Goal: Task Accomplishment & Management: Manage account settings

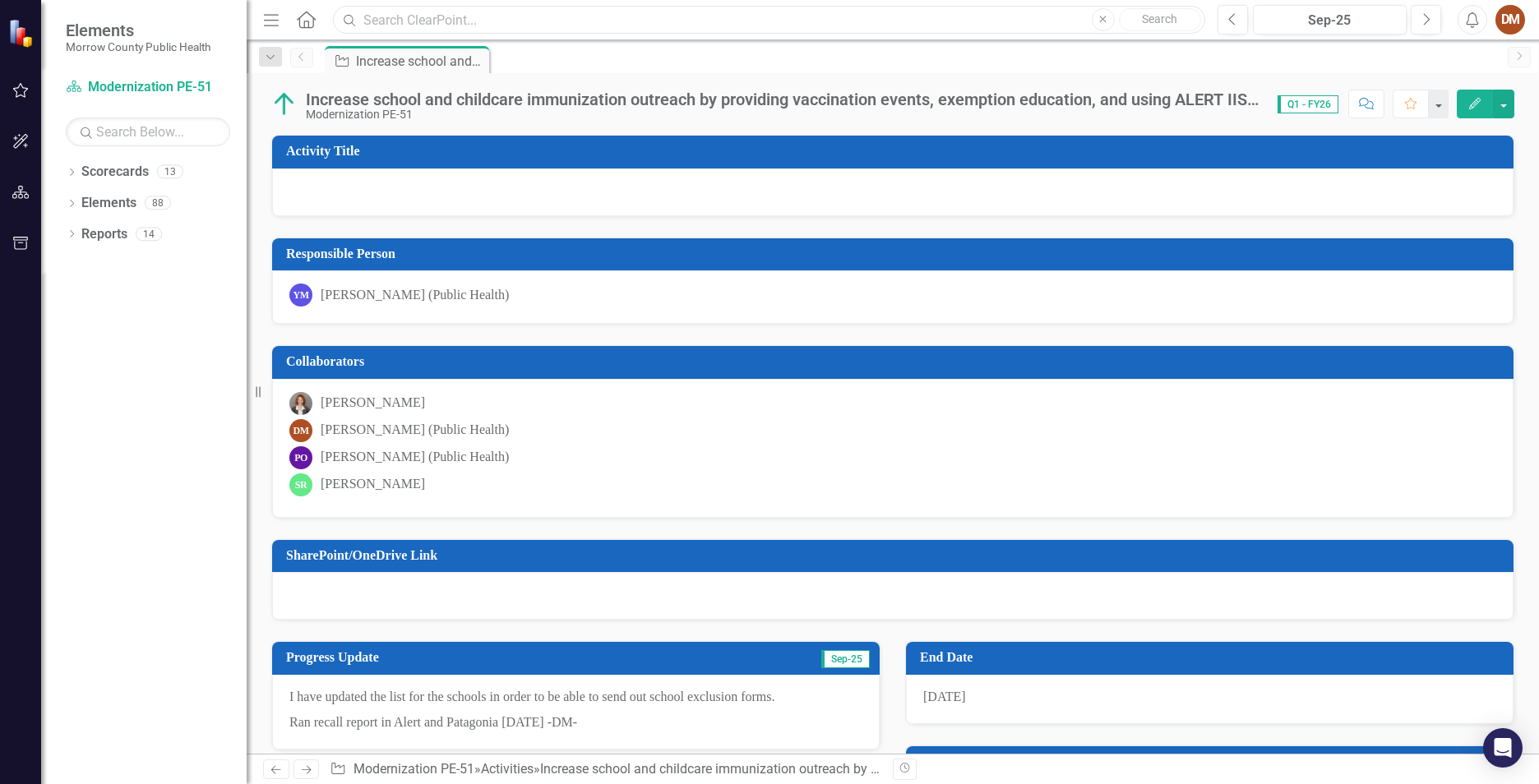
click at [471, 16] on input "text" at bounding box center [769, 20] width 872 height 29
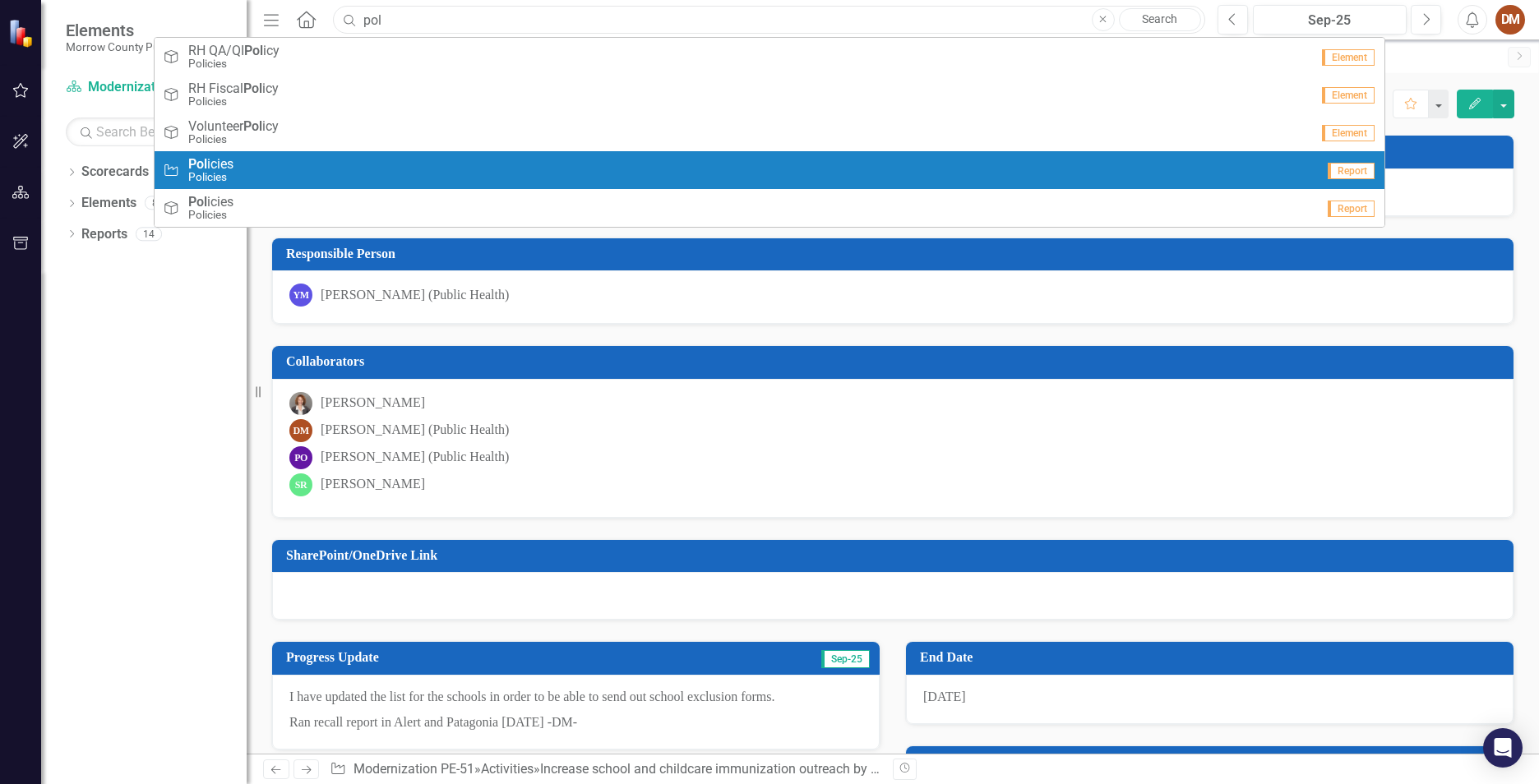
type input "pol"
click at [303, 168] on div "Activity Pol icies Policies" at bounding box center [739, 170] width 1153 height 27
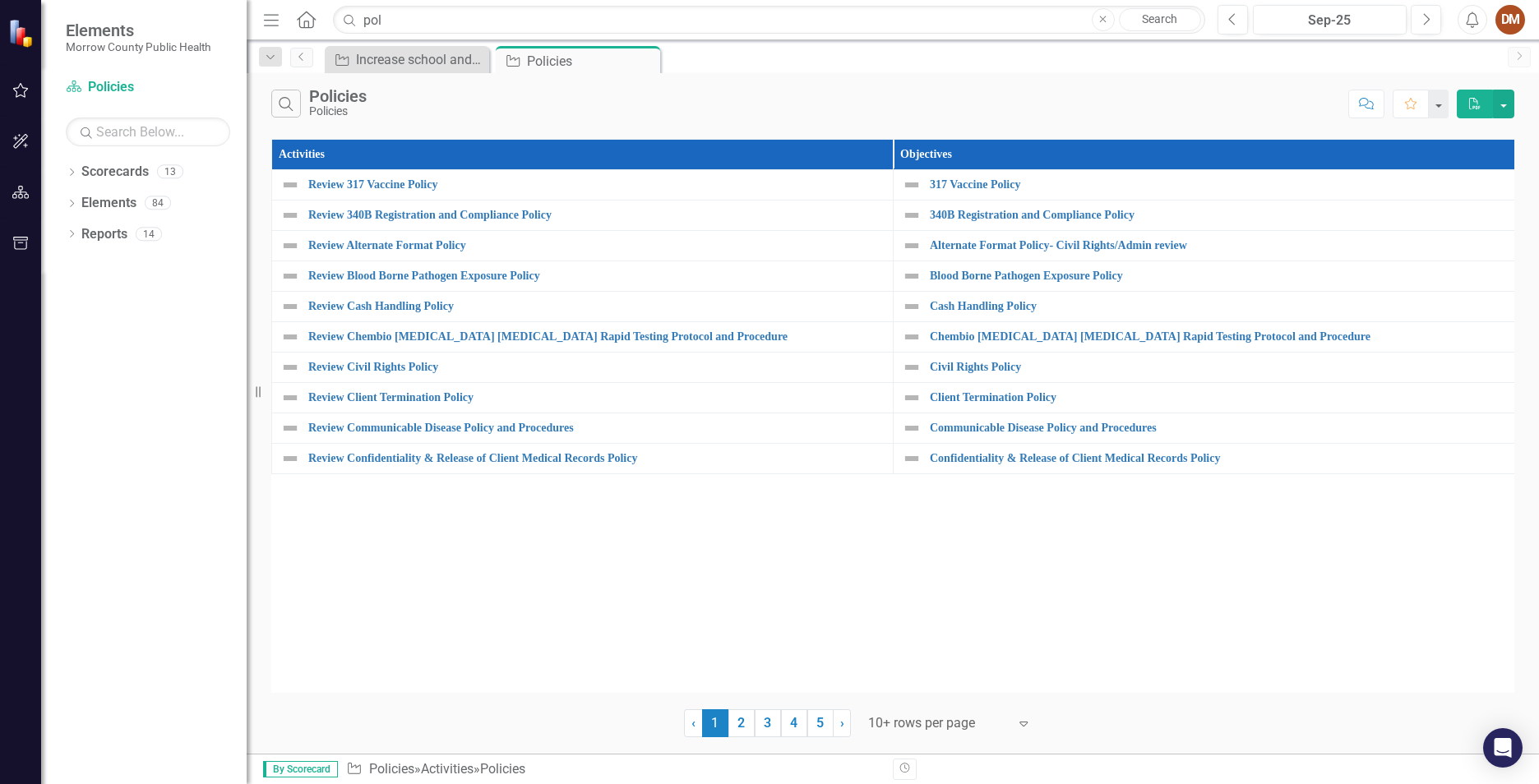
click at [941, 719] on div at bounding box center [938, 724] width 140 height 23
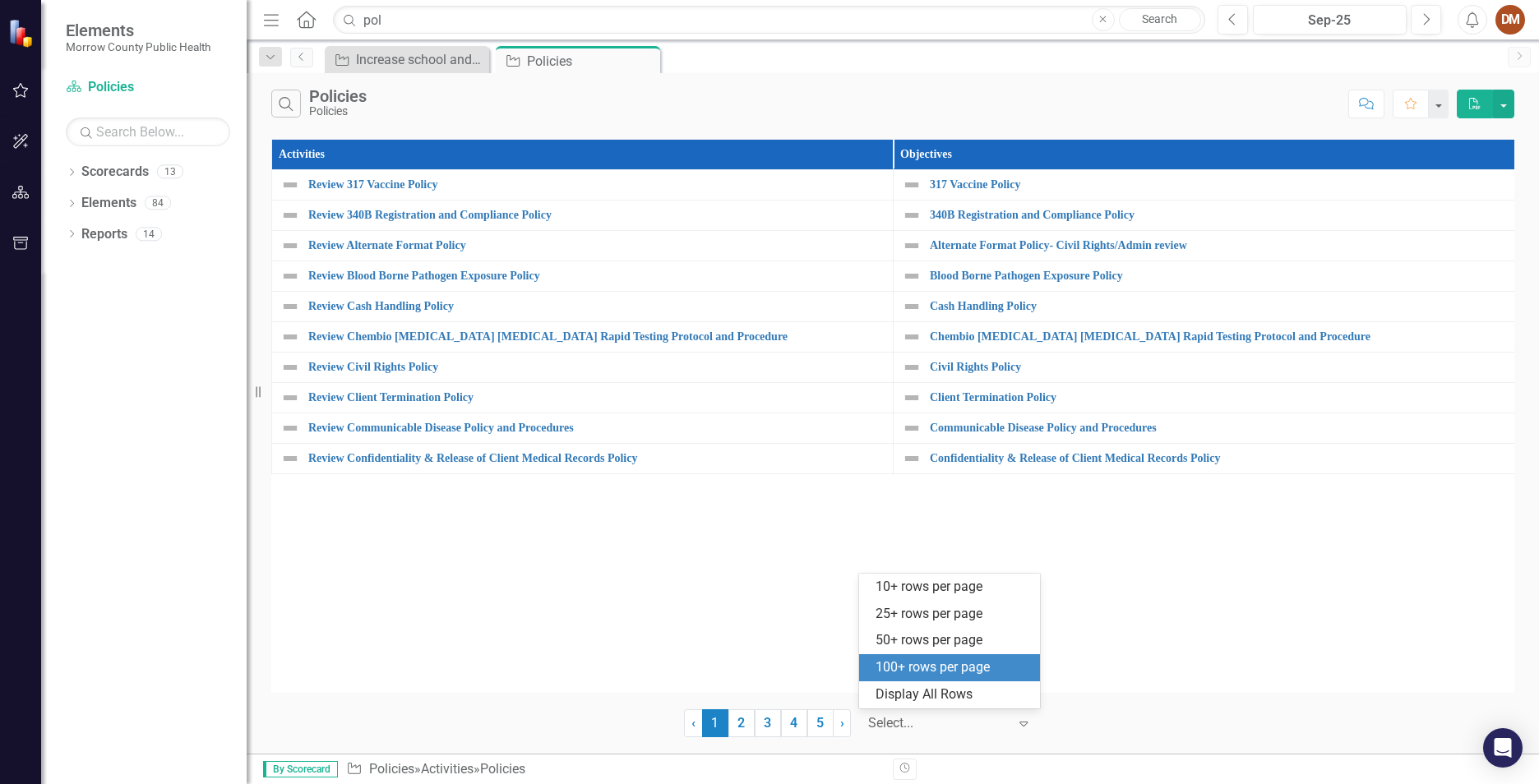
click at [926, 670] on div "100+ rows per page" at bounding box center [953, 668] width 154 height 19
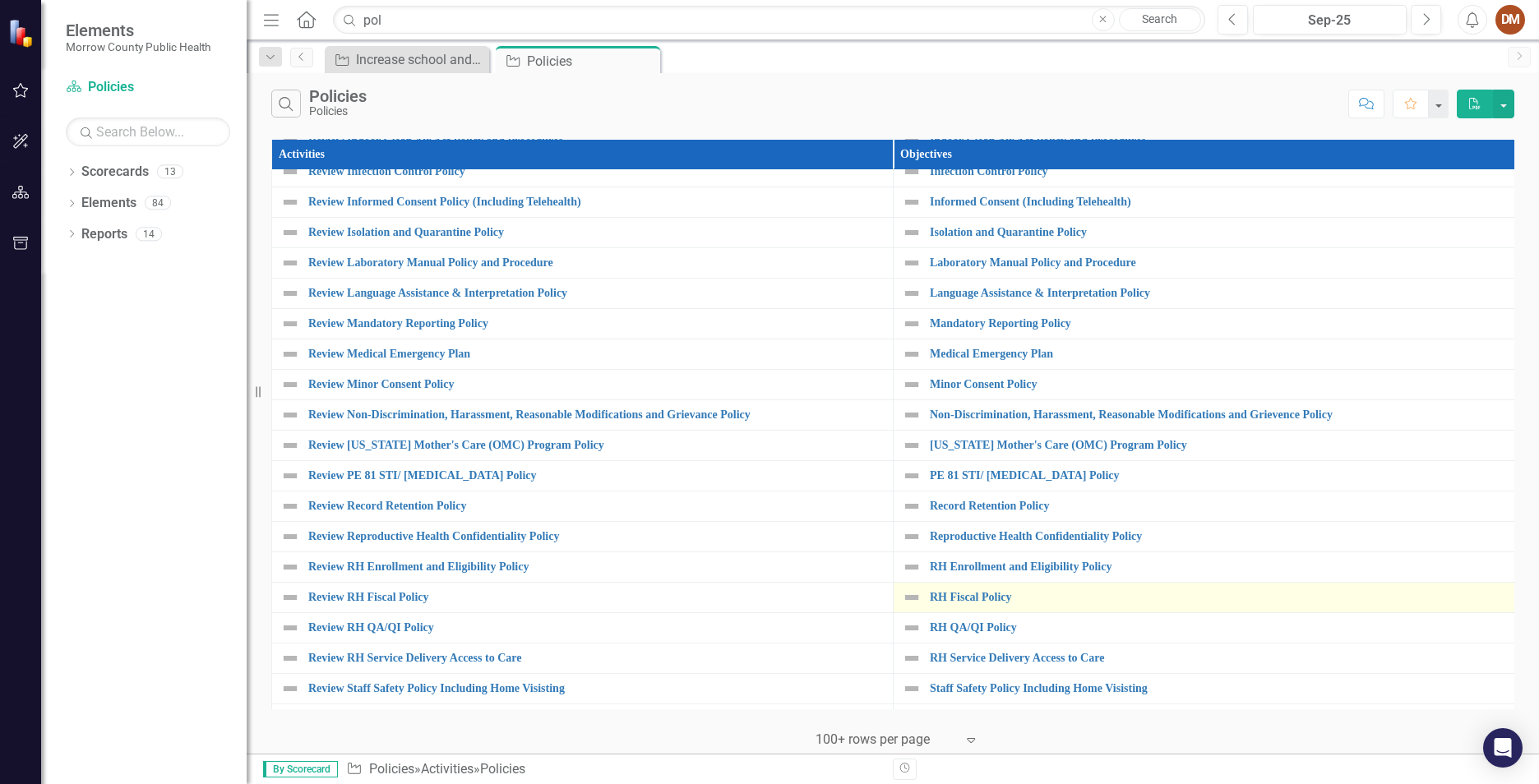
scroll to position [757, 0]
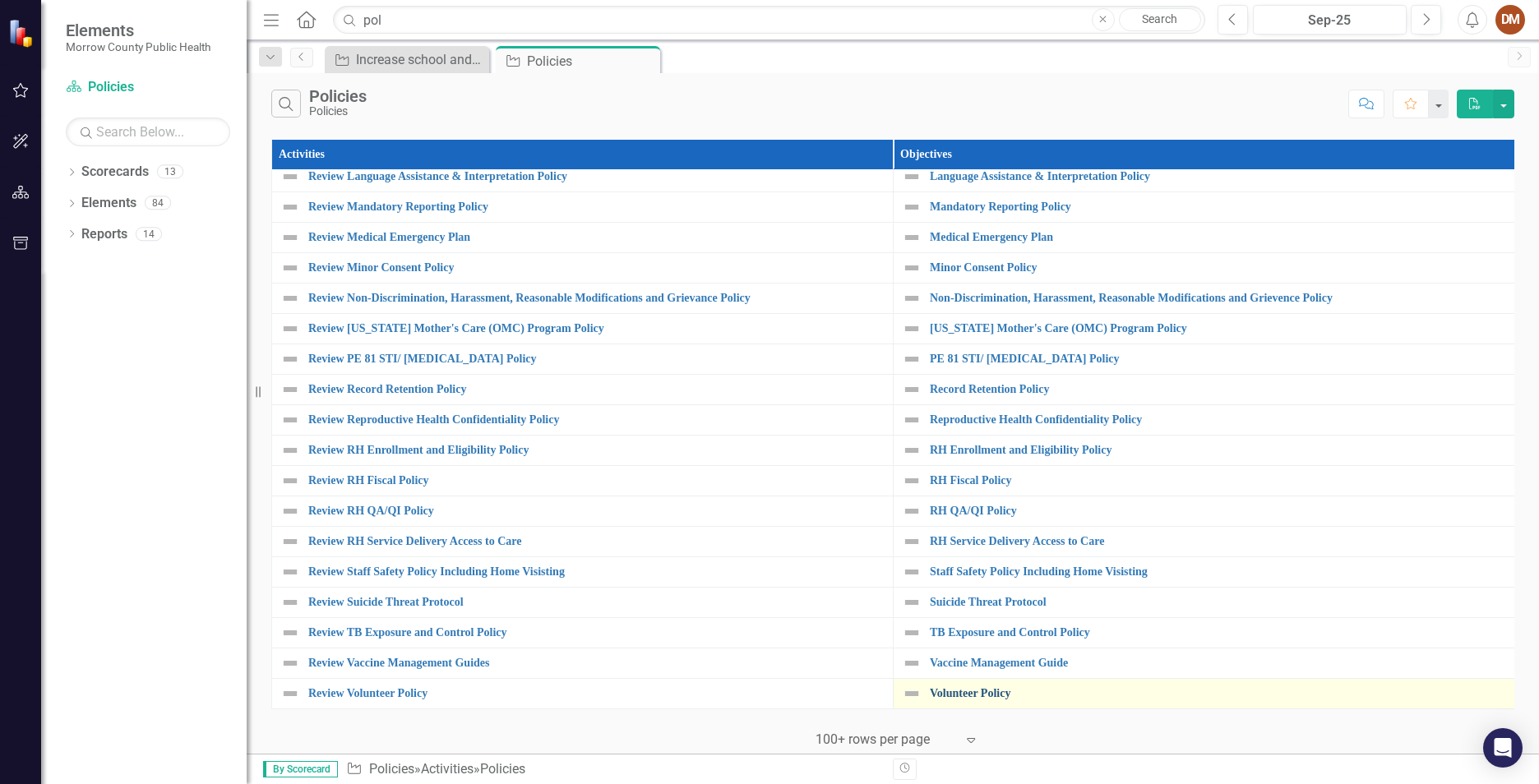
click at [974, 687] on link "Volunteer Policy" at bounding box center [1217, 693] width 576 height 12
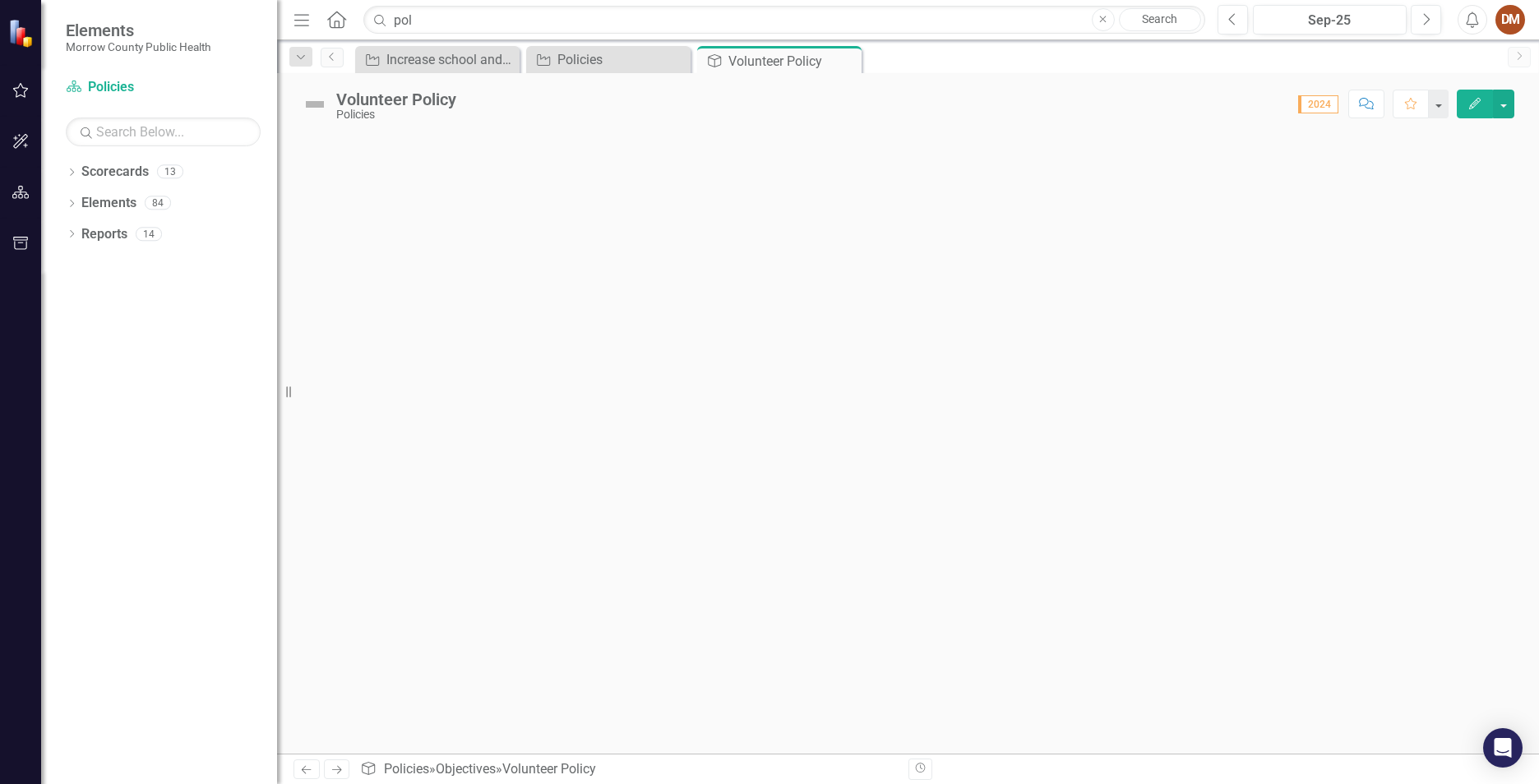
drag, startPoint x: 259, startPoint y: 393, endPoint x: 277, endPoint y: 401, distance: 19.7
click at [277, 401] on div "Resize" at bounding box center [284, 392] width 13 height 784
click at [330, 55] on icon "Previous" at bounding box center [332, 56] width 13 height 9
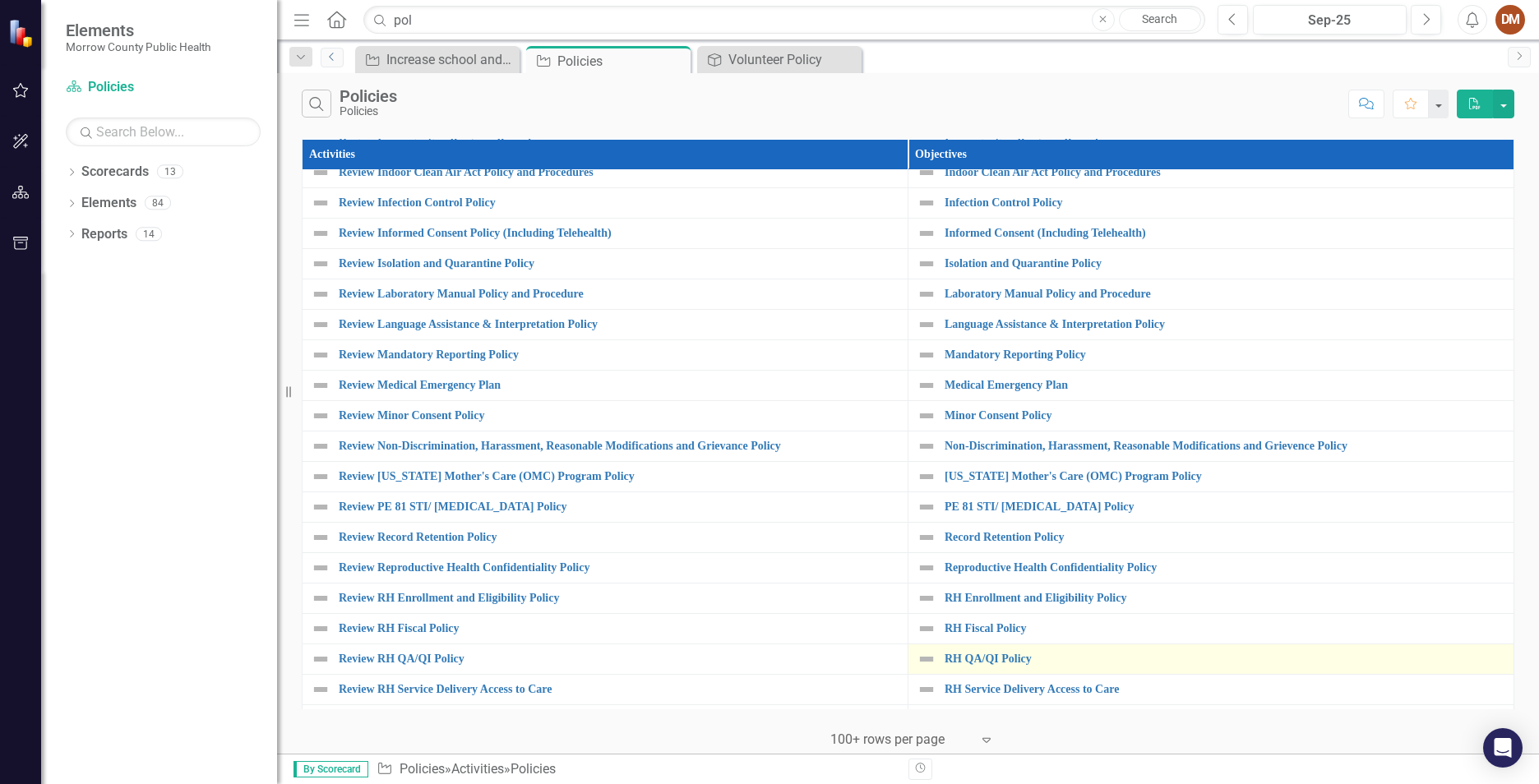
scroll to position [757, 0]
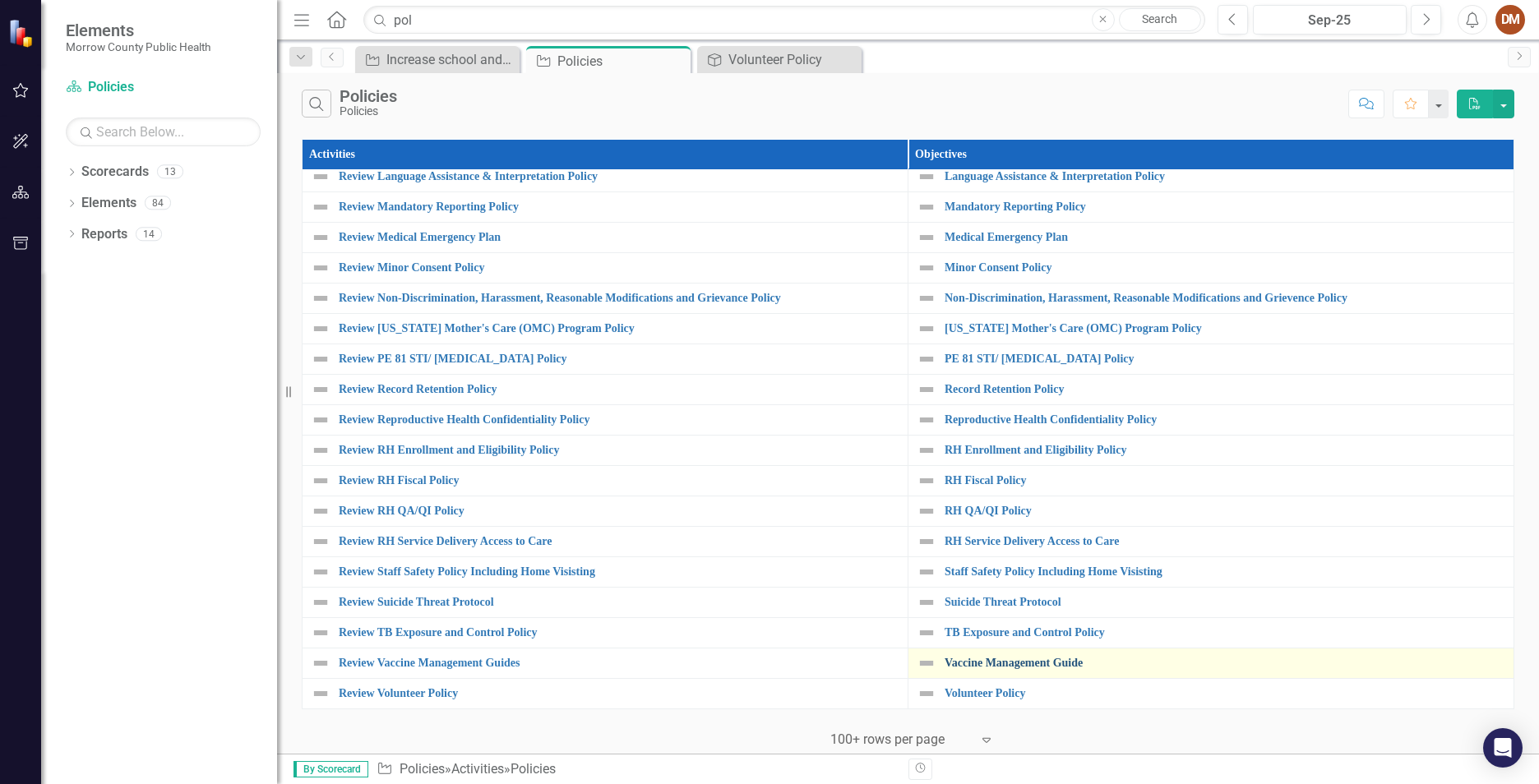
click at [1053, 657] on link "Vaccine Management Guide" at bounding box center [1225, 663] width 561 height 12
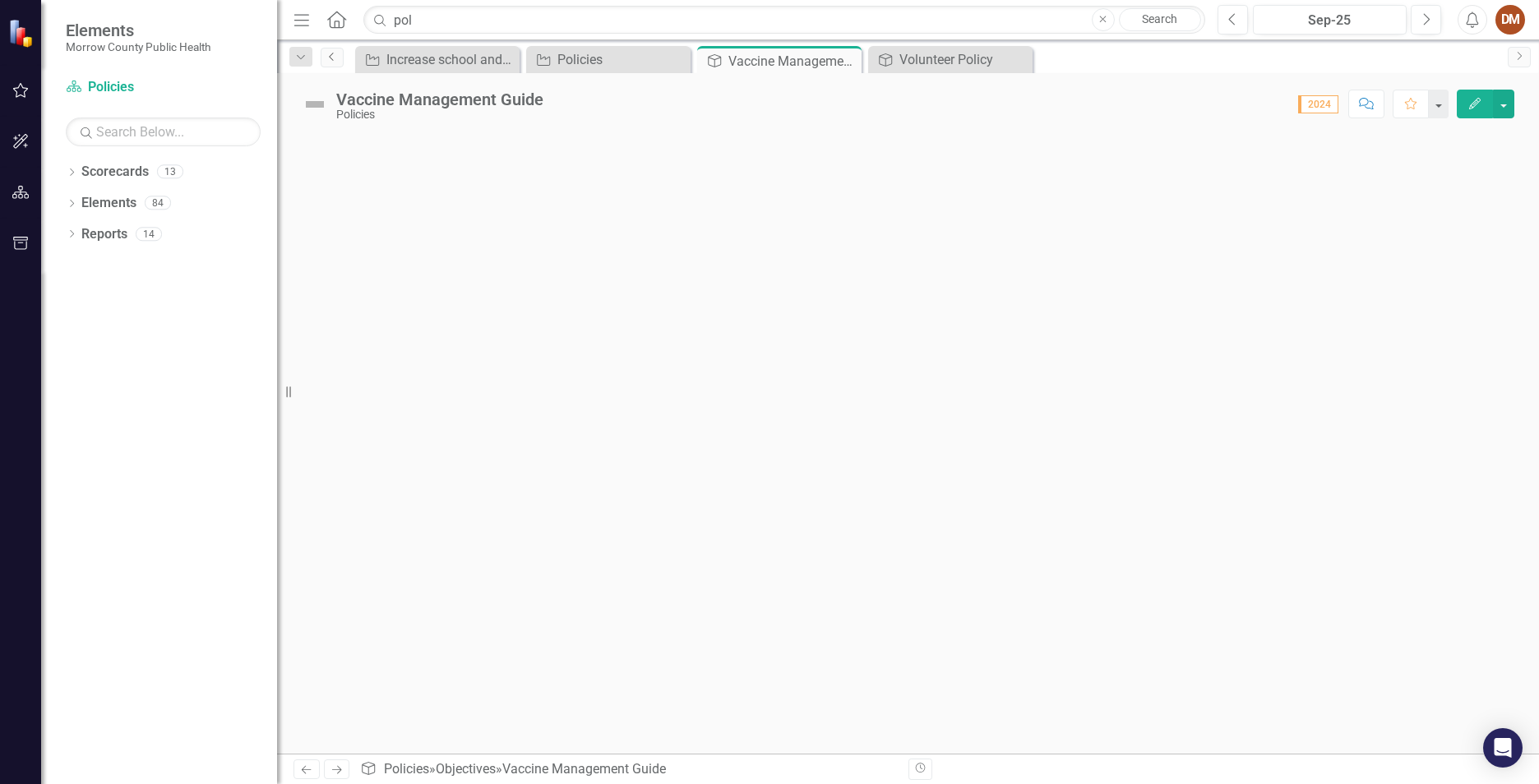
click at [326, 53] on icon "Previous" at bounding box center [332, 56] width 13 height 9
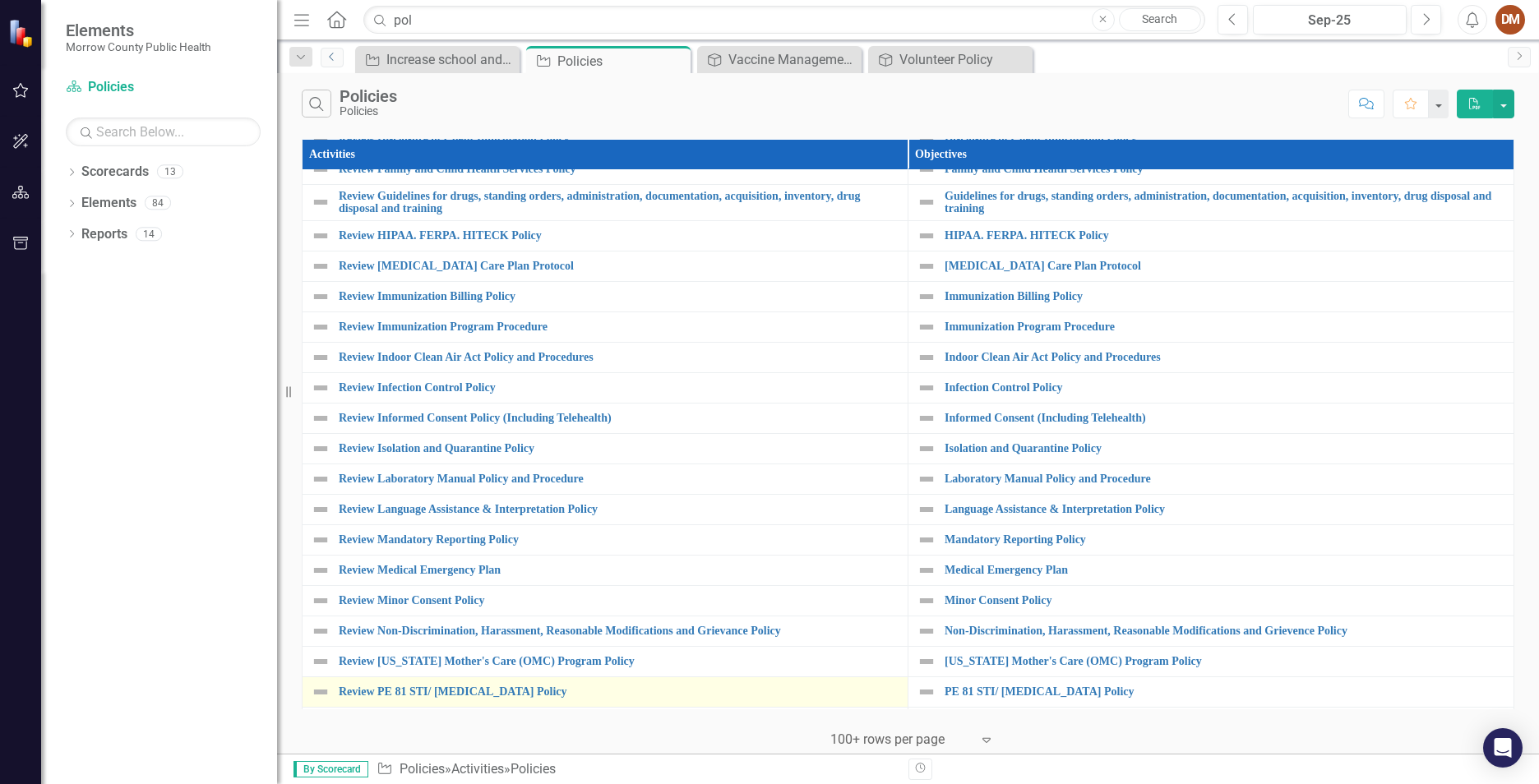
scroll to position [757, 0]
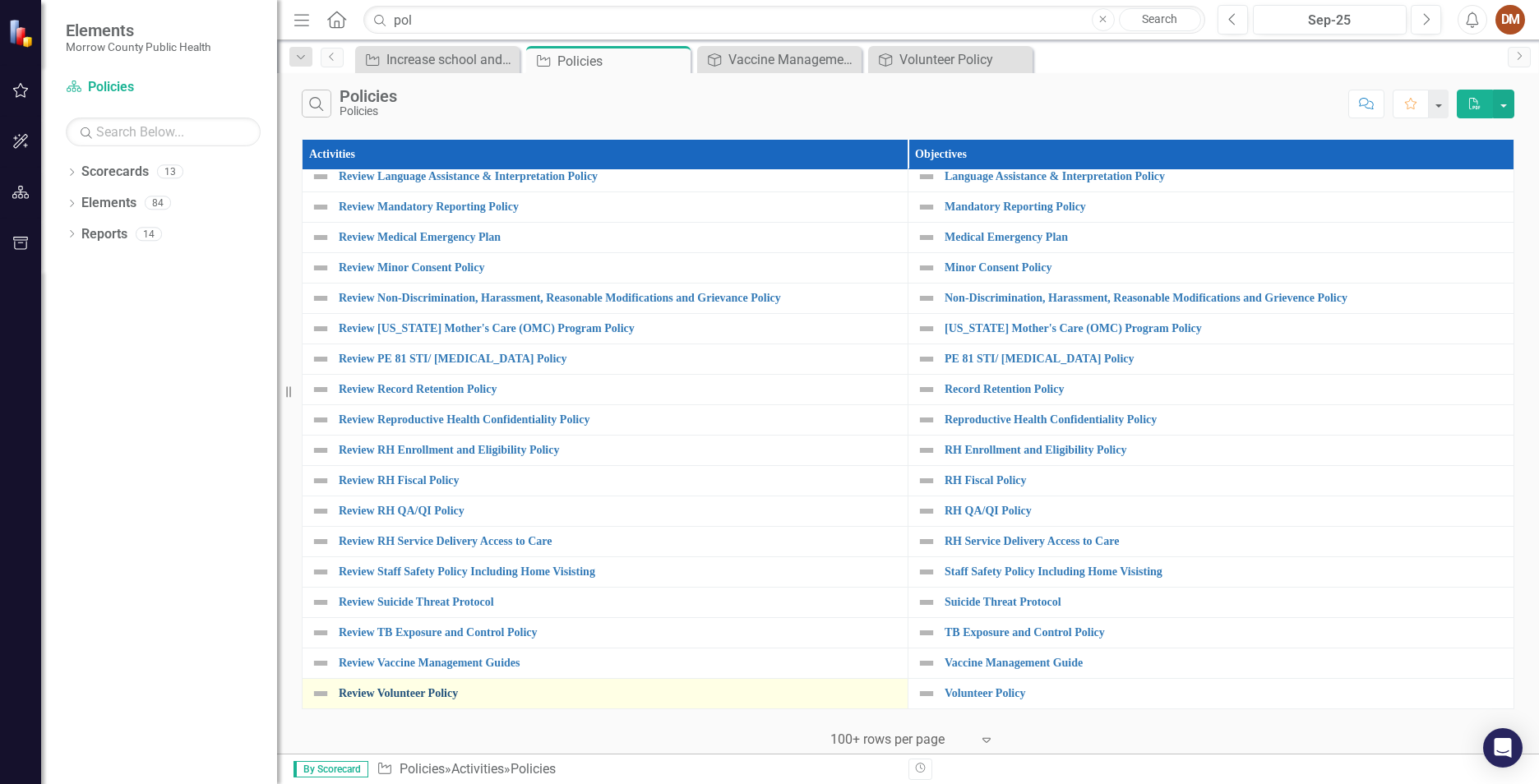
click at [410, 687] on link "Review Volunteer Policy" at bounding box center [619, 693] width 561 height 12
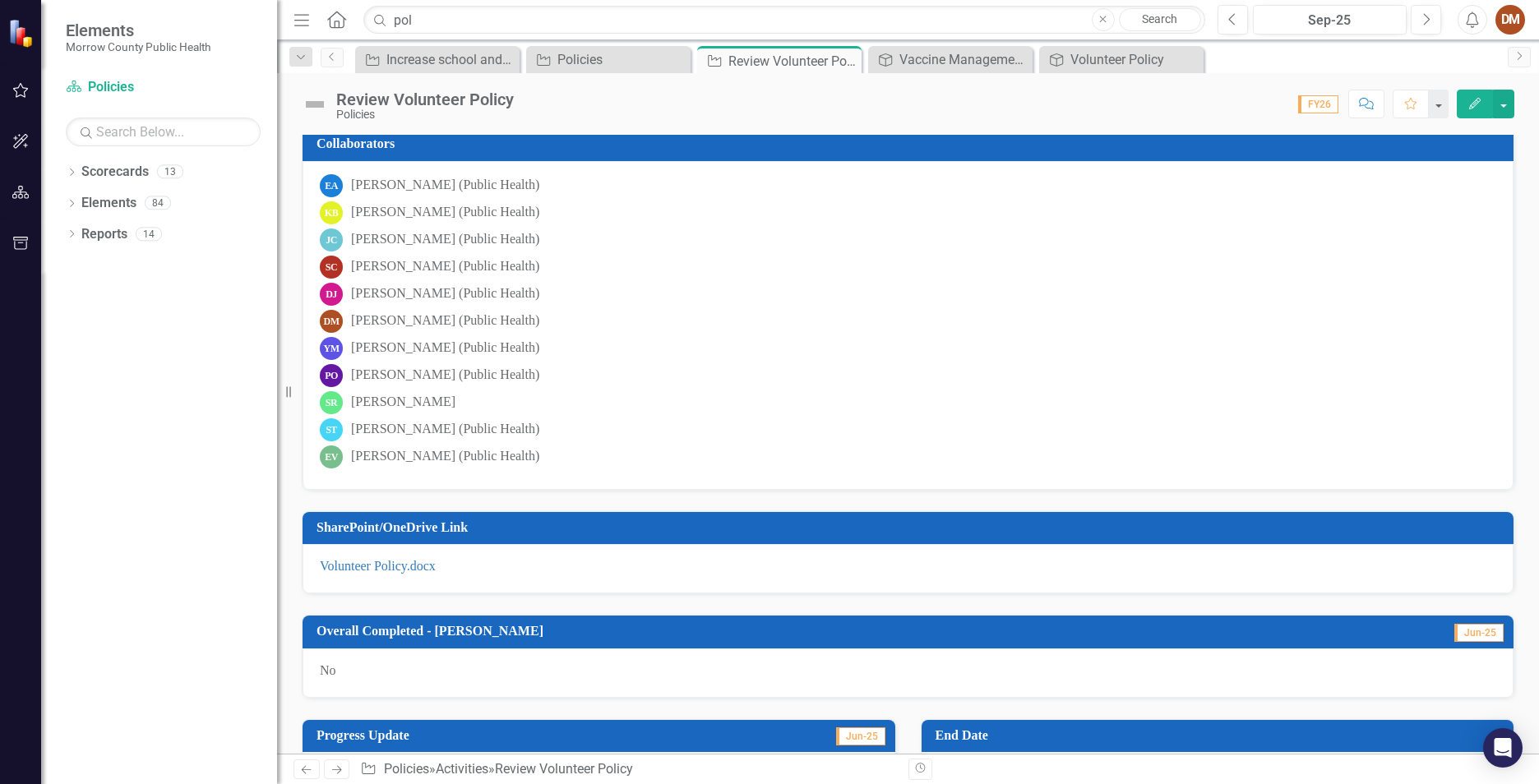
scroll to position [411, 0]
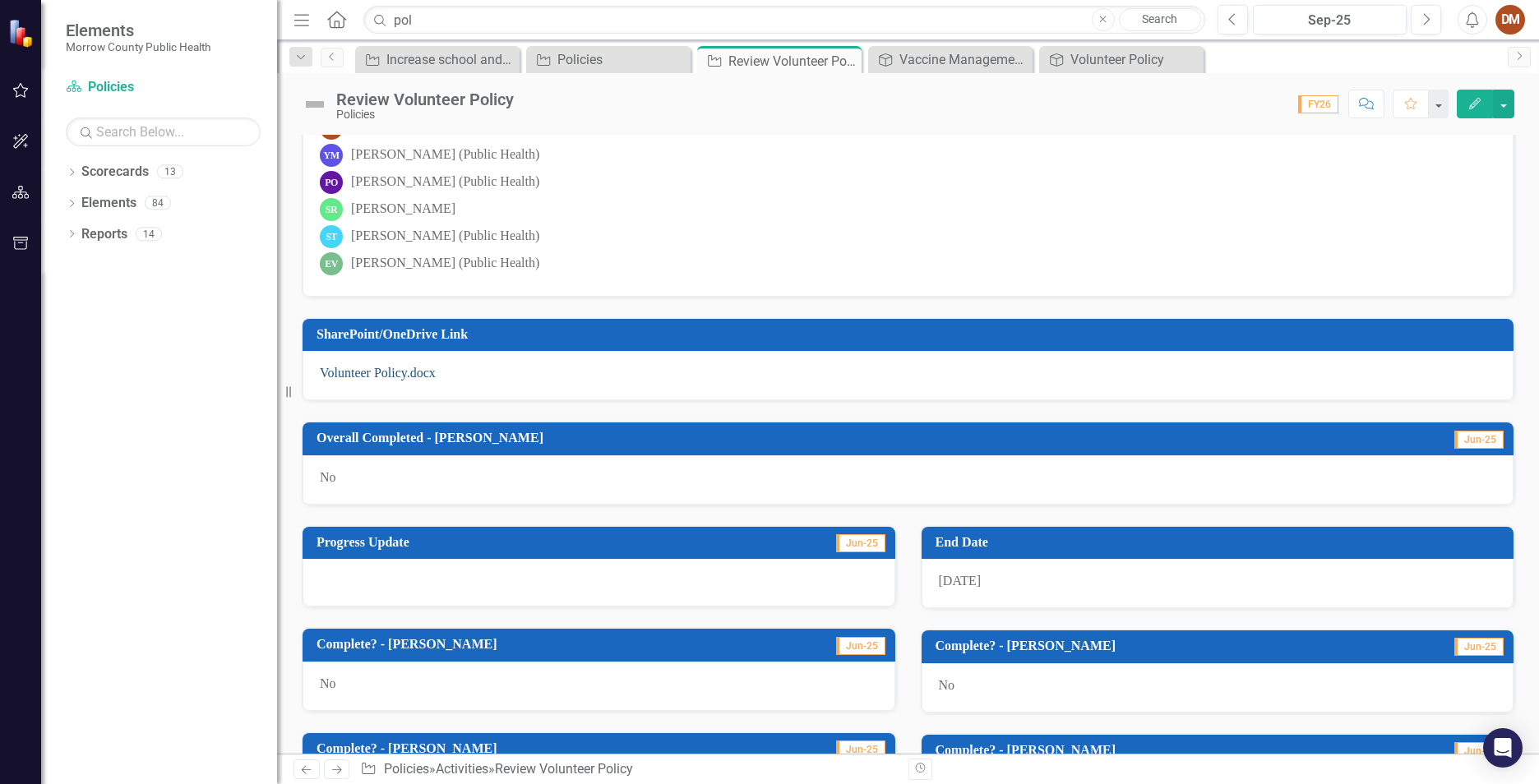
click at [398, 372] on link "Volunteer Policy.docx" at bounding box center [377, 372] width 116 height 14
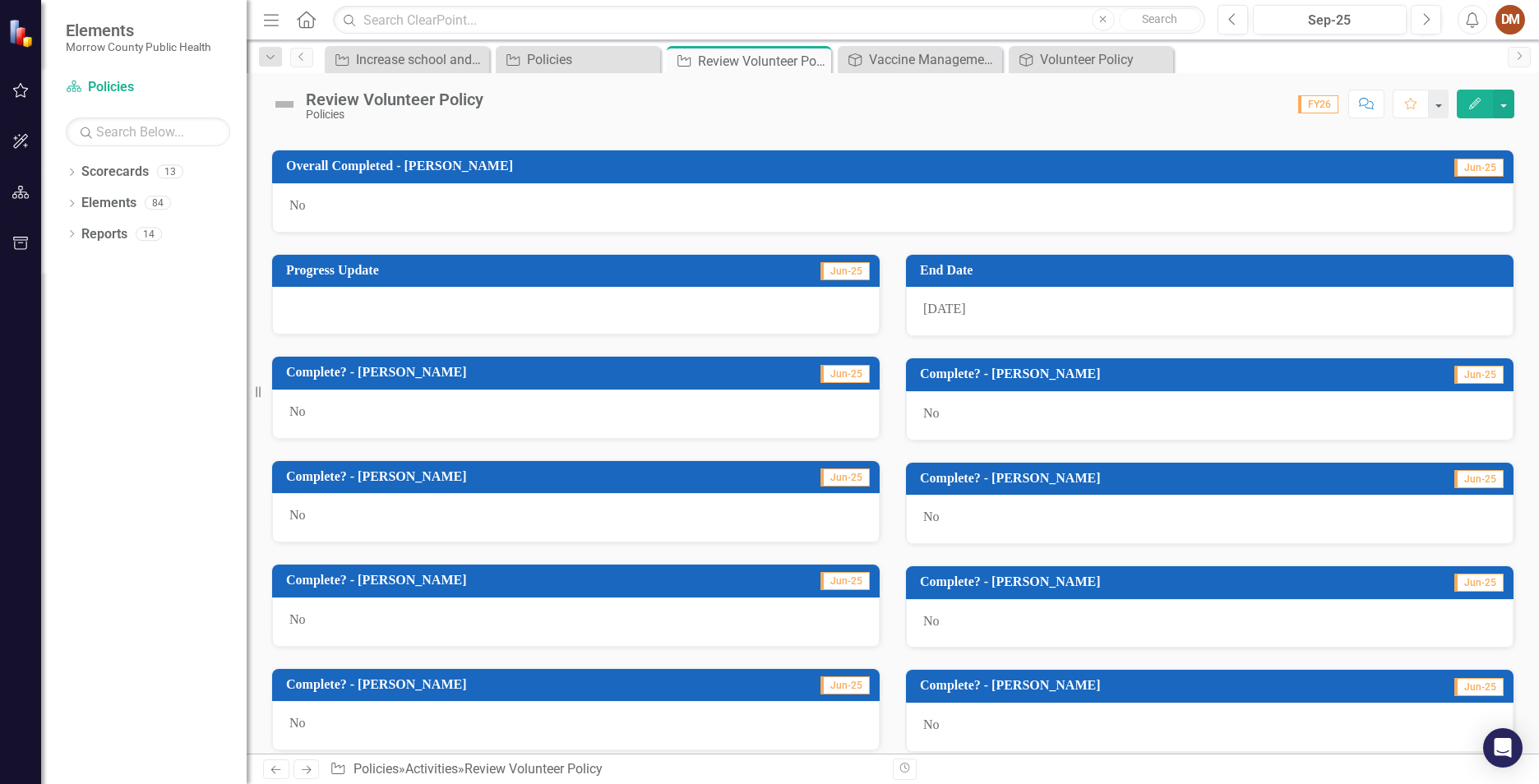
scroll to position [905, 0]
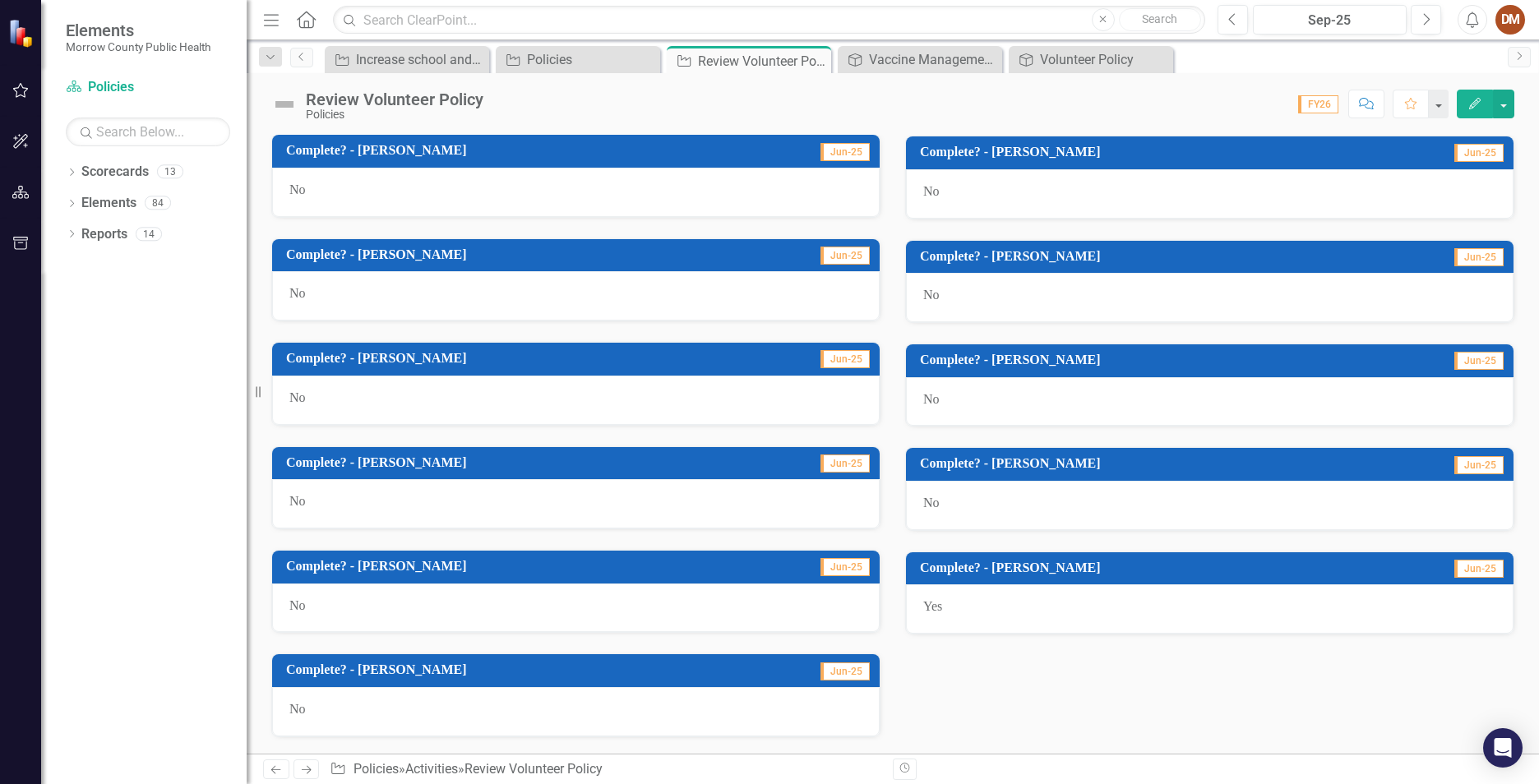
click at [343, 362] on h3 "Complete? - [PERSON_NAME]" at bounding box center [513, 358] width 456 height 15
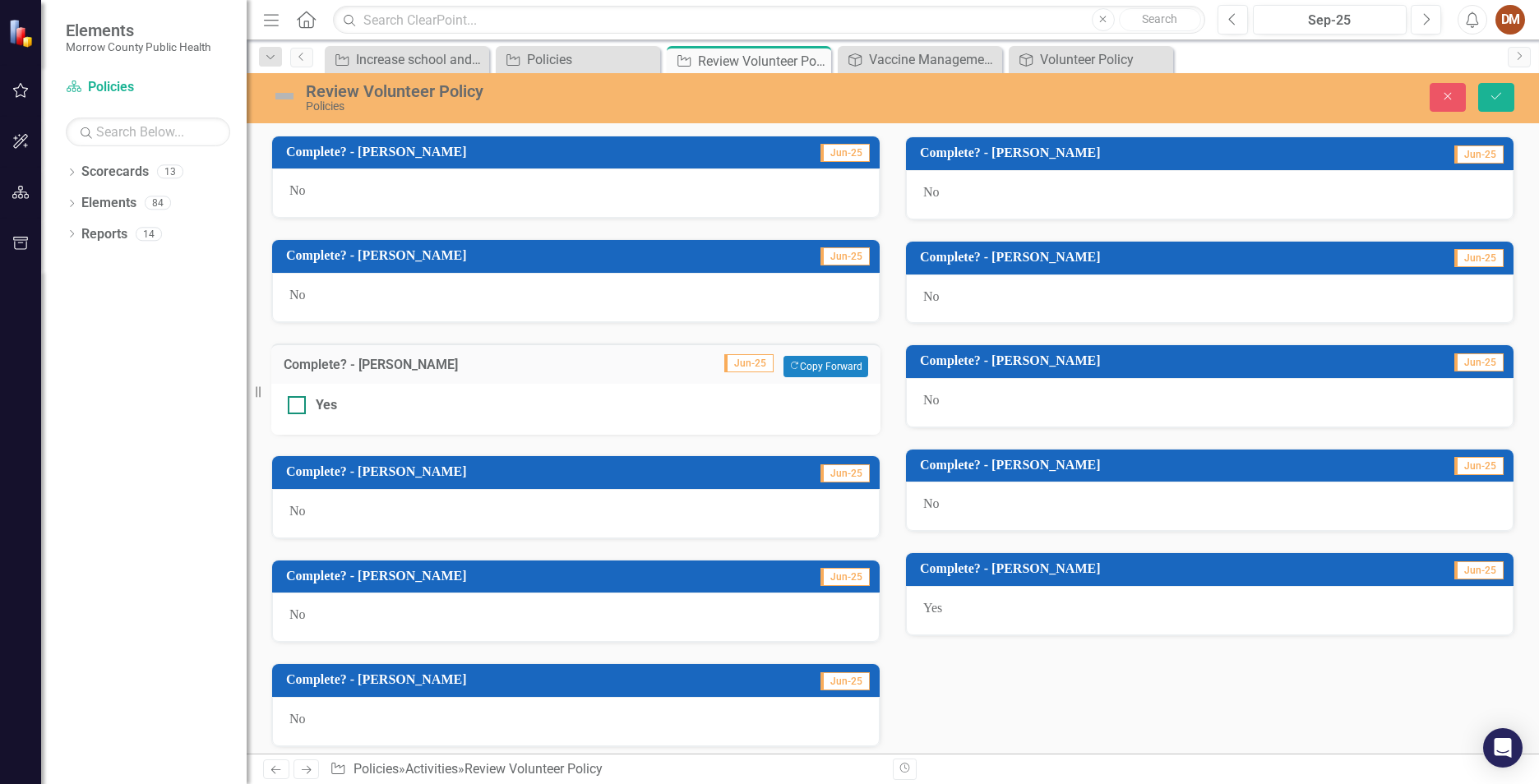
click at [306, 403] on div "Yes" at bounding box center [575, 406] width 576 height 19
click at [299, 403] on input "Yes" at bounding box center [292, 401] width 10 height 10
checkbox input "true"
click at [1506, 95] on button "Save" at bounding box center [1497, 97] width 36 height 29
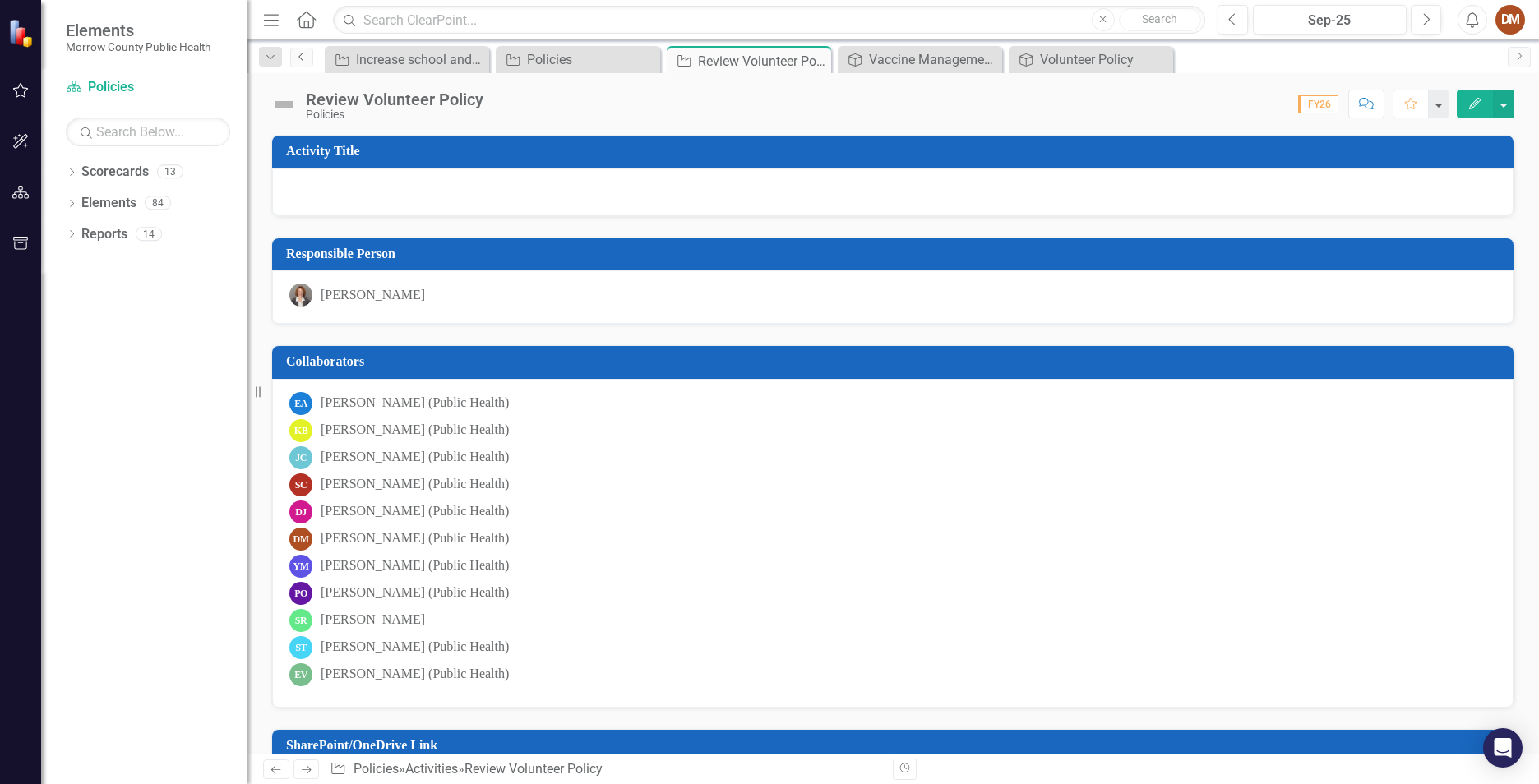
click at [309, 62] on link "Previous" at bounding box center [302, 57] width 23 height 20
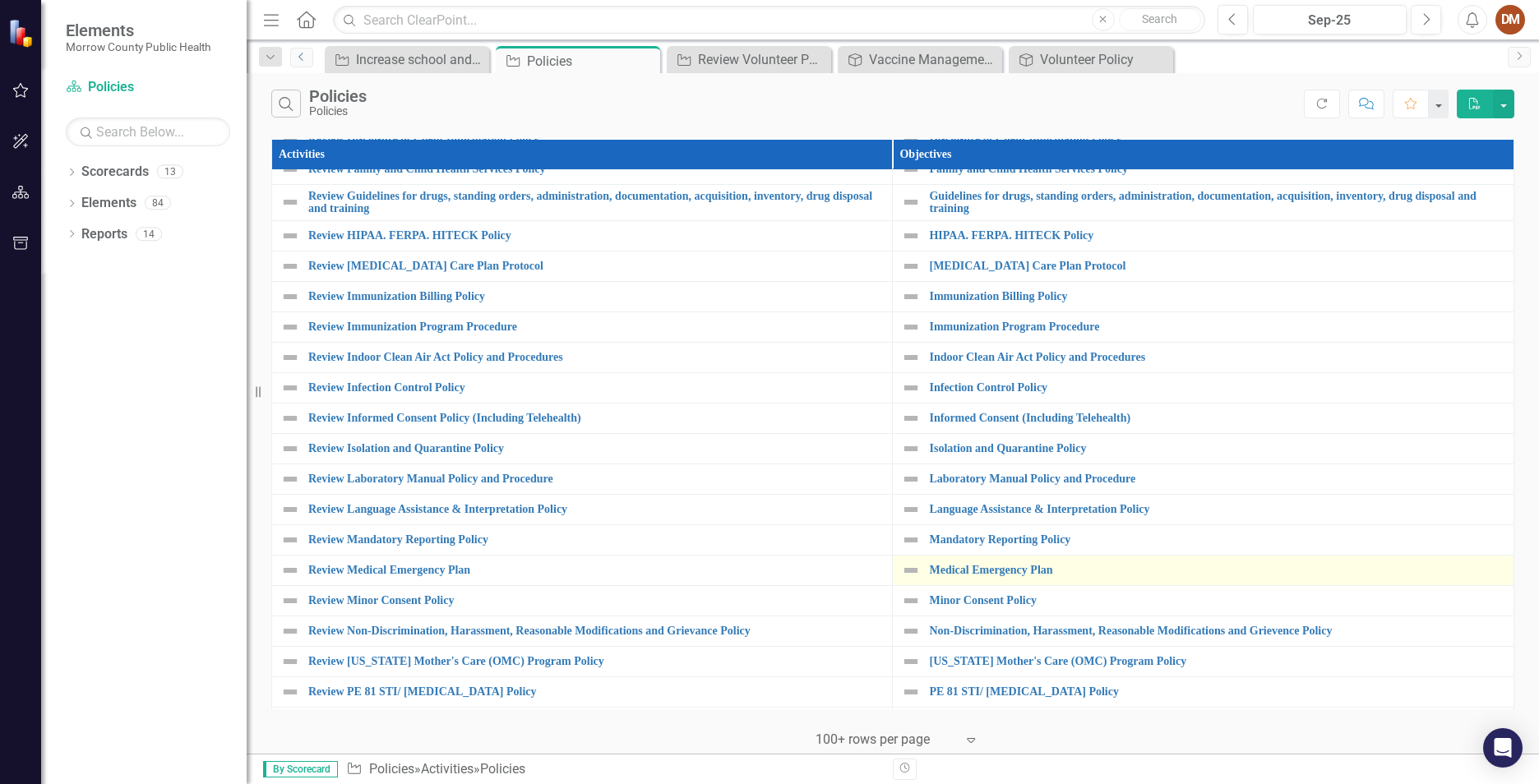
scroll to position [745, 0]
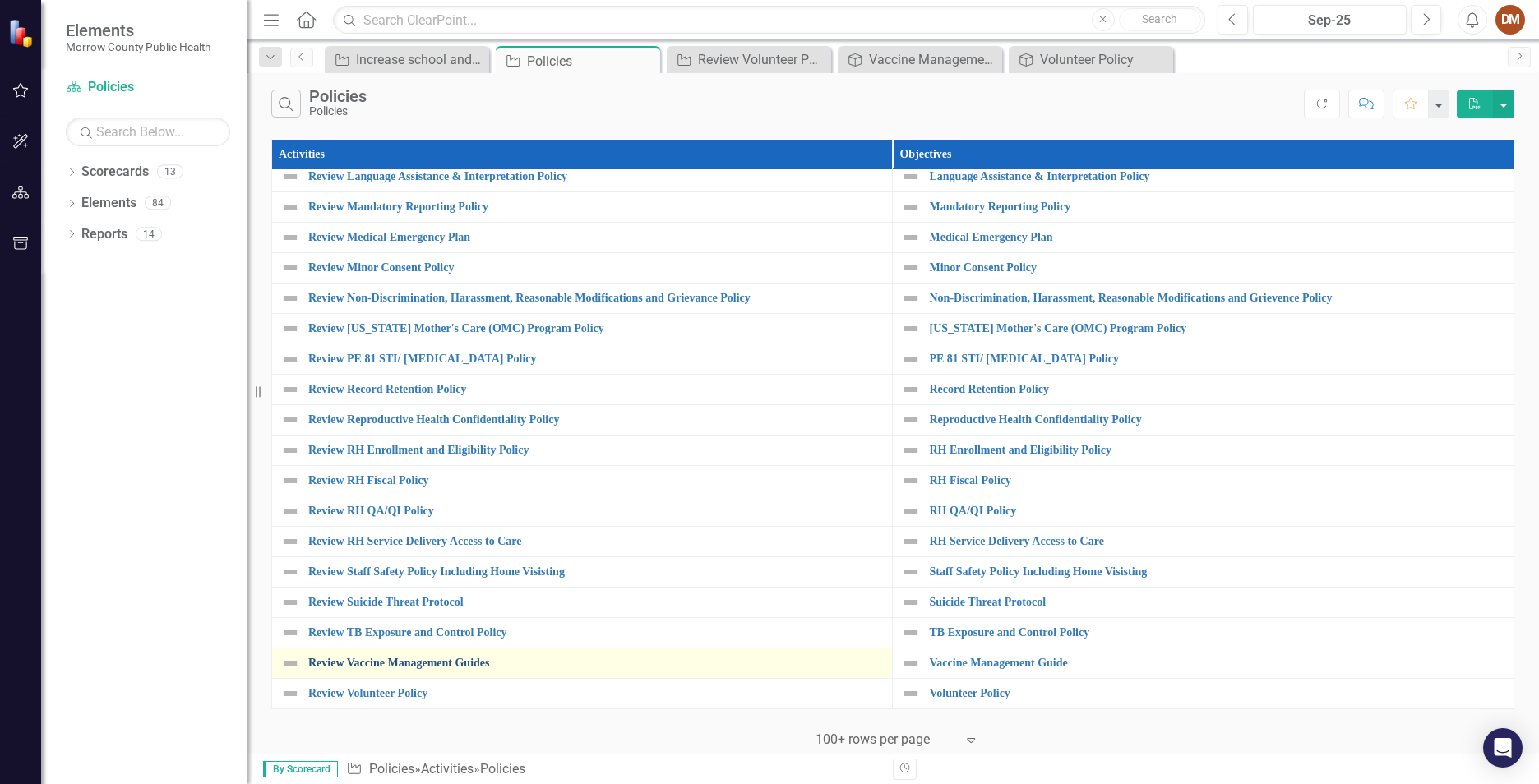
click at [452, 663] on link "Review Vaccine Management Guides" at bounding box center [596, 663] width 575 height 12
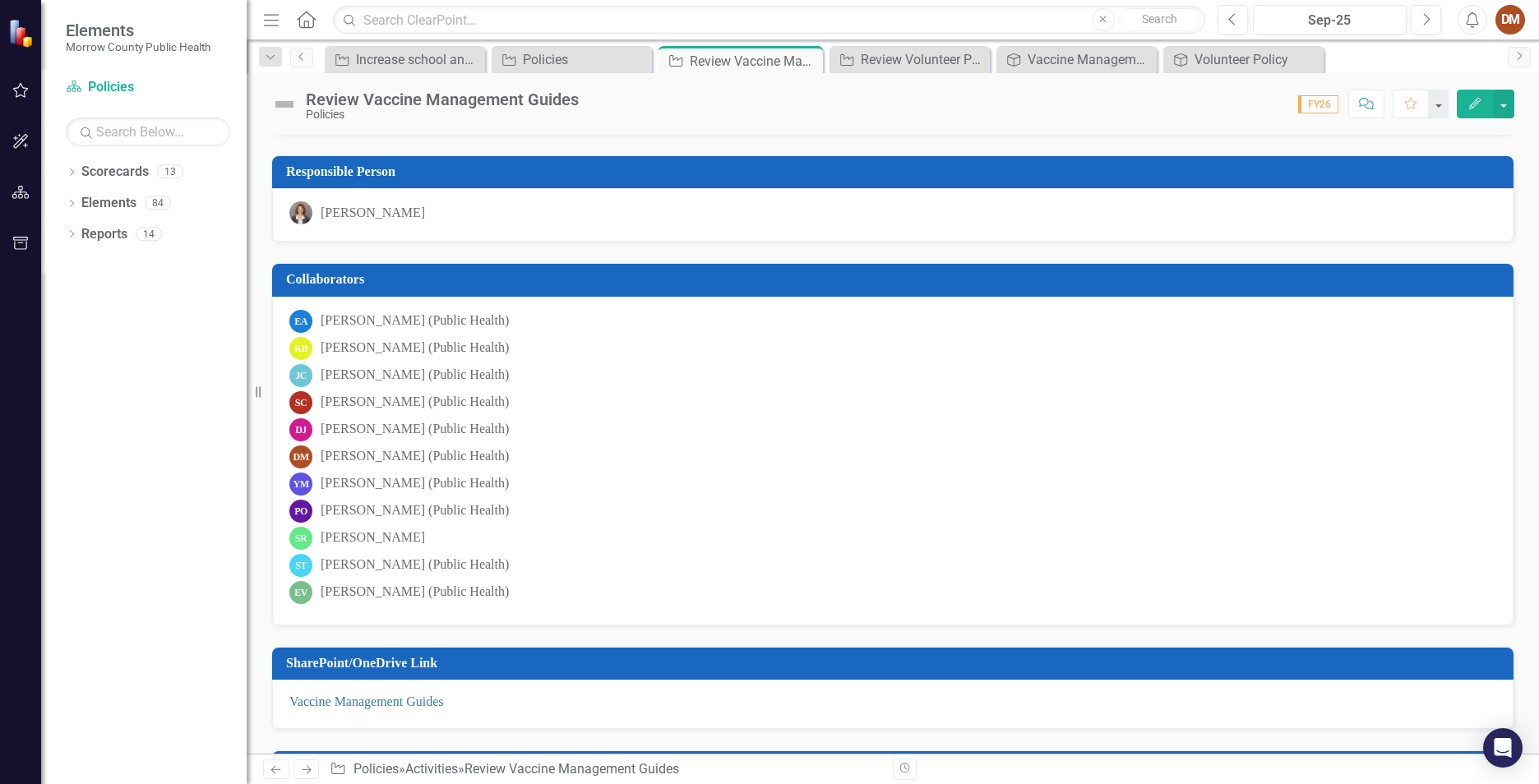
scroll to position [329, 0]
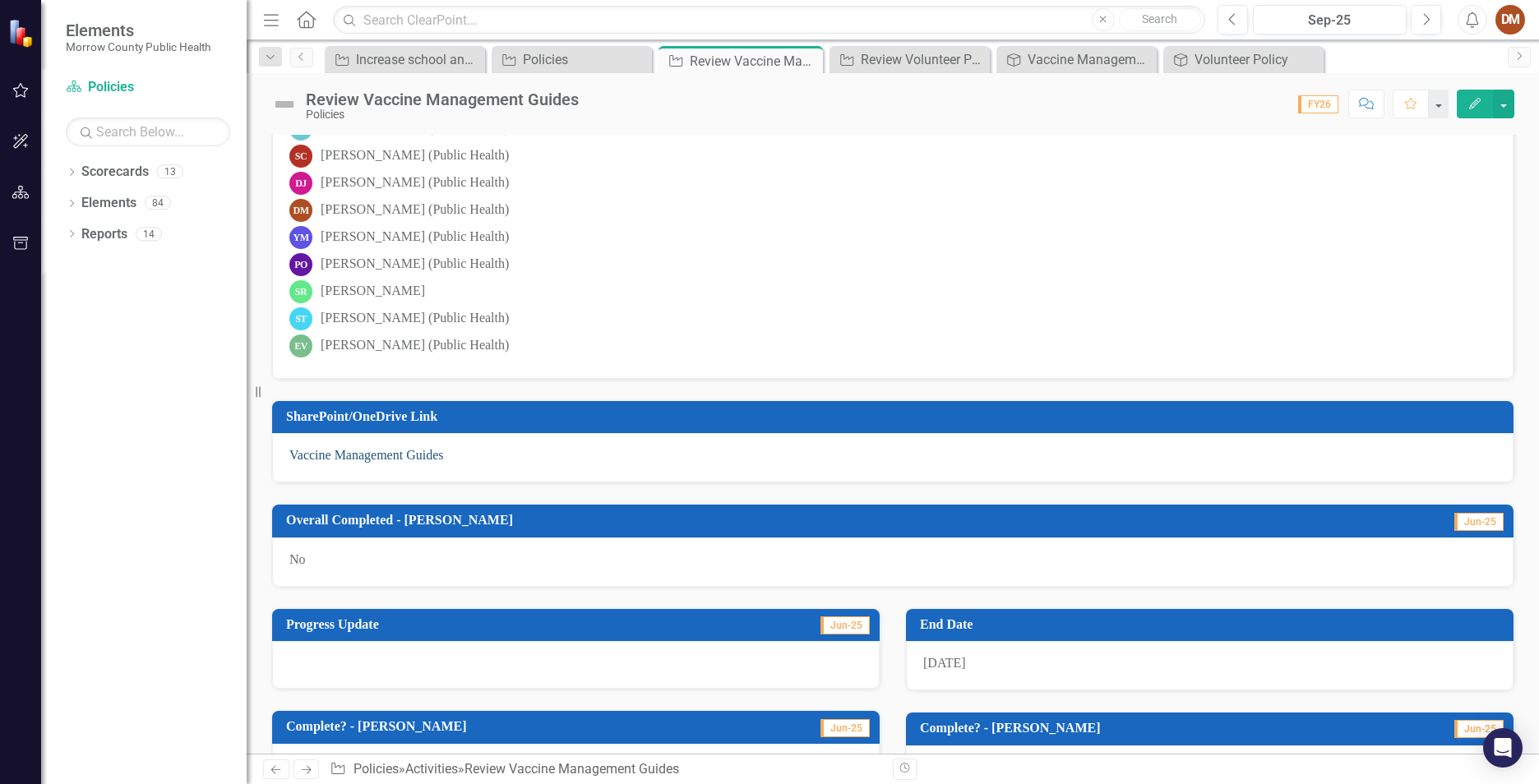
click at [387, 455] on link "Vaccine Management Guides" at bounding box center [367, 455] width 154 height 14
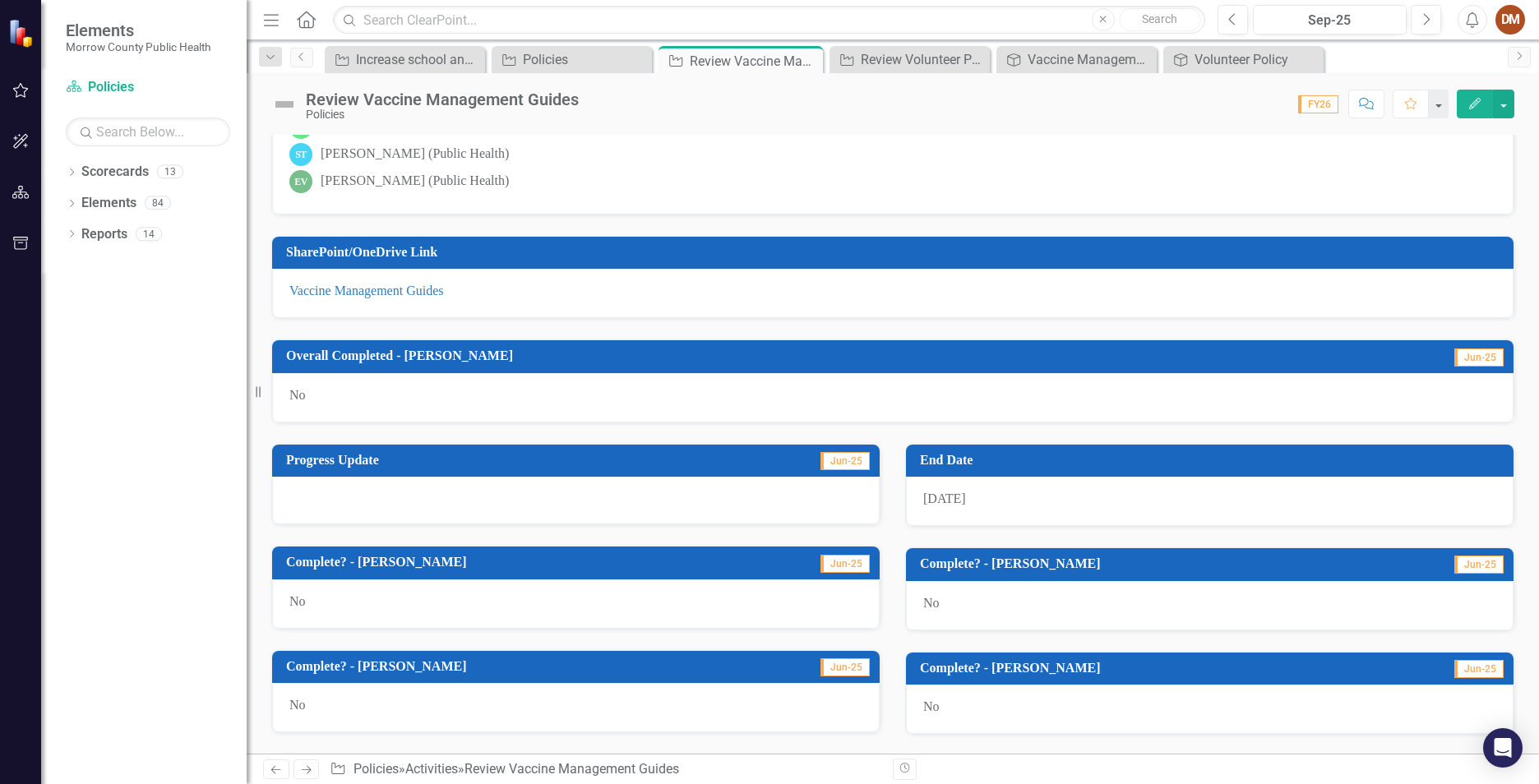
scroll to position [740, 0]
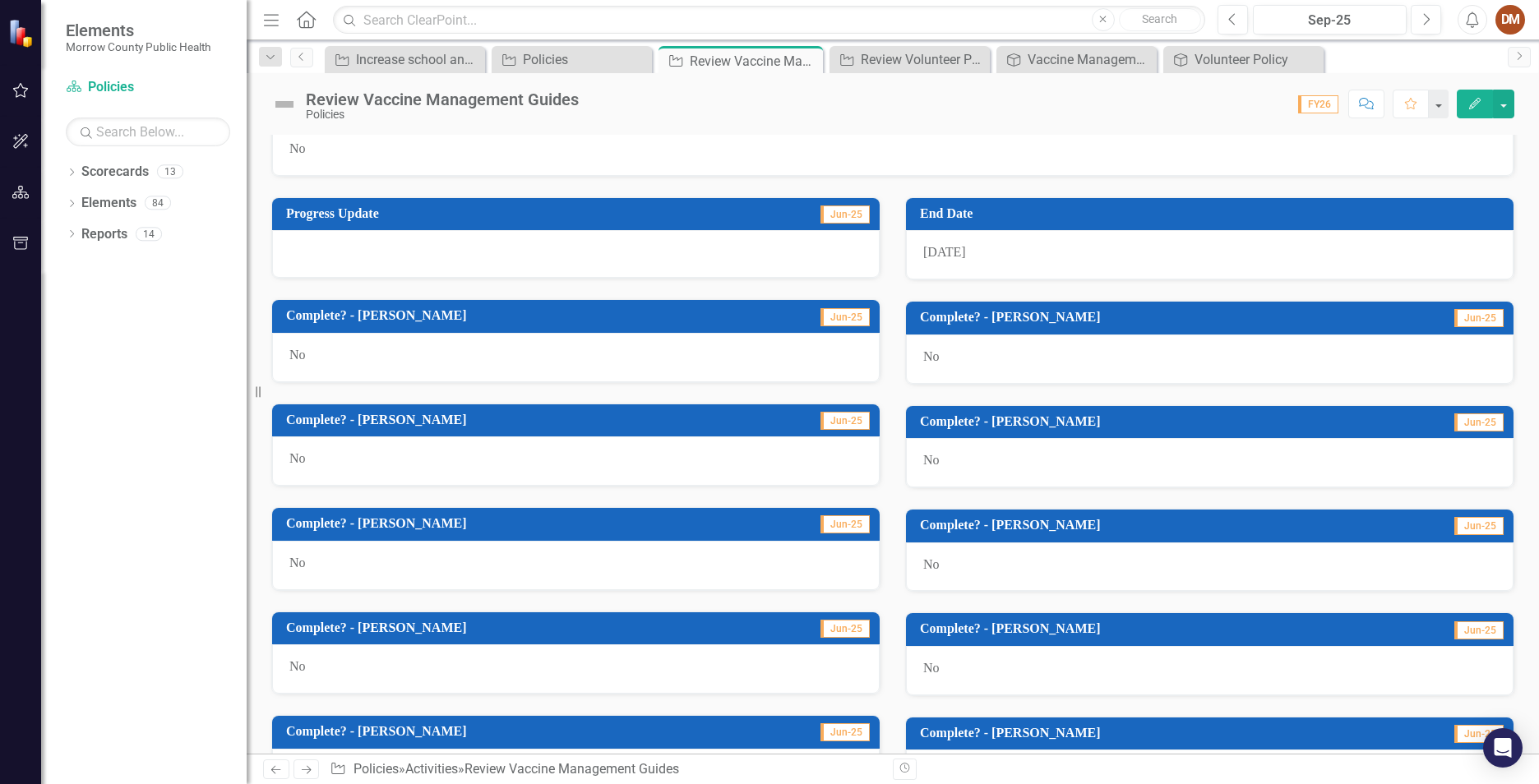
click at [291, 550] on div "No" at bounding box center [576, 566] width 607 height 49
click at [311, 529] on h3 "Complete? - [PERSON_NAME]" at bounding box center [513, 524] width 456 height 15
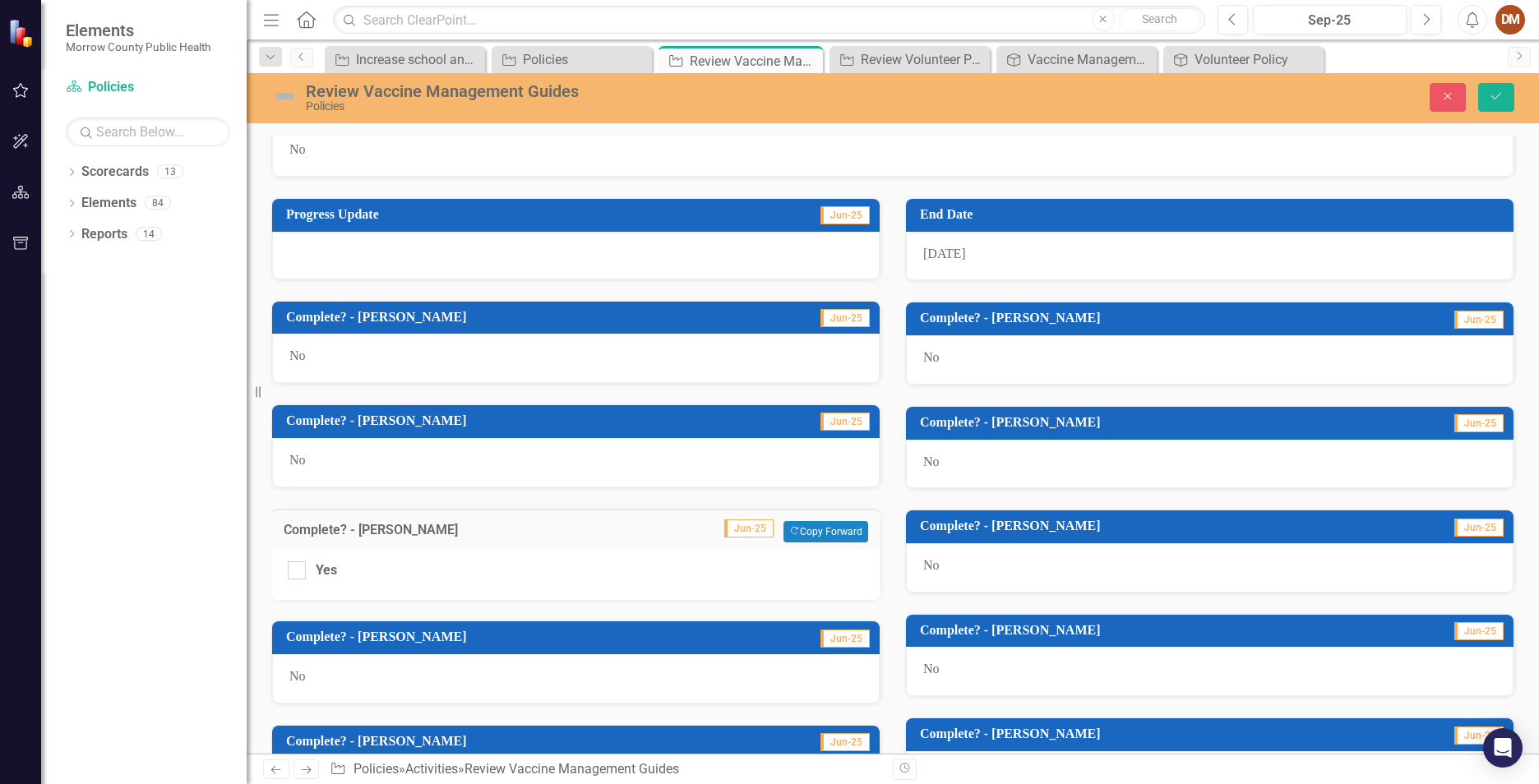
click at [280, 572] on div "Yes" at bounding box center [576, 574] width 609 height 52
click at [286, 572] on div "Yes" at bounding box center [576, 574] width 609 height 52
click at [306, 573] on div "Yes" at bounding box center [575, 571] width 576 height 19
click at [299, 572] on input "Yes" at bounding box center [292, 566] width 10 height 10
checkbox input "true"
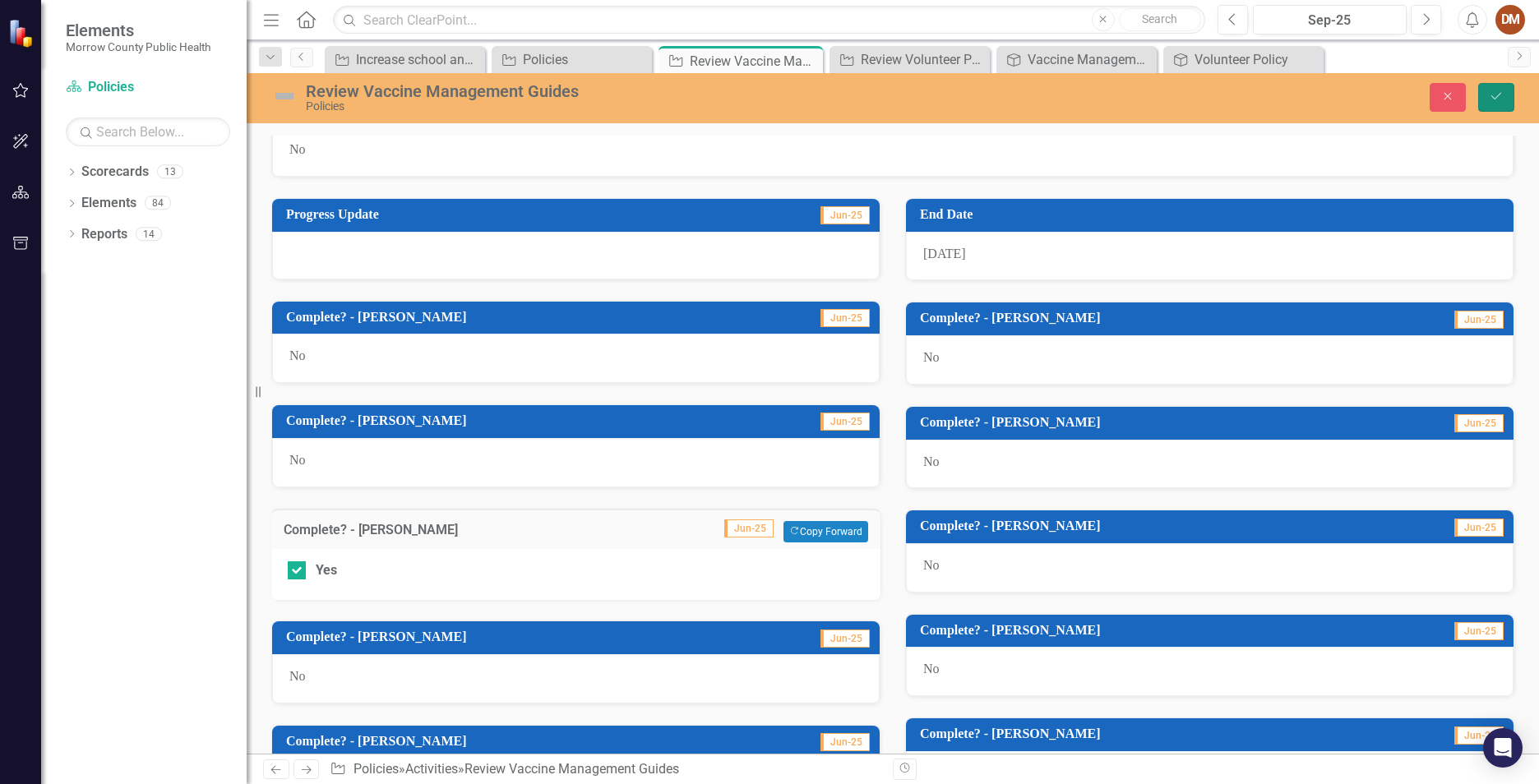
click at [1505, 102] on button "Save" at bounding box center [1497, 97] width 36 height 29
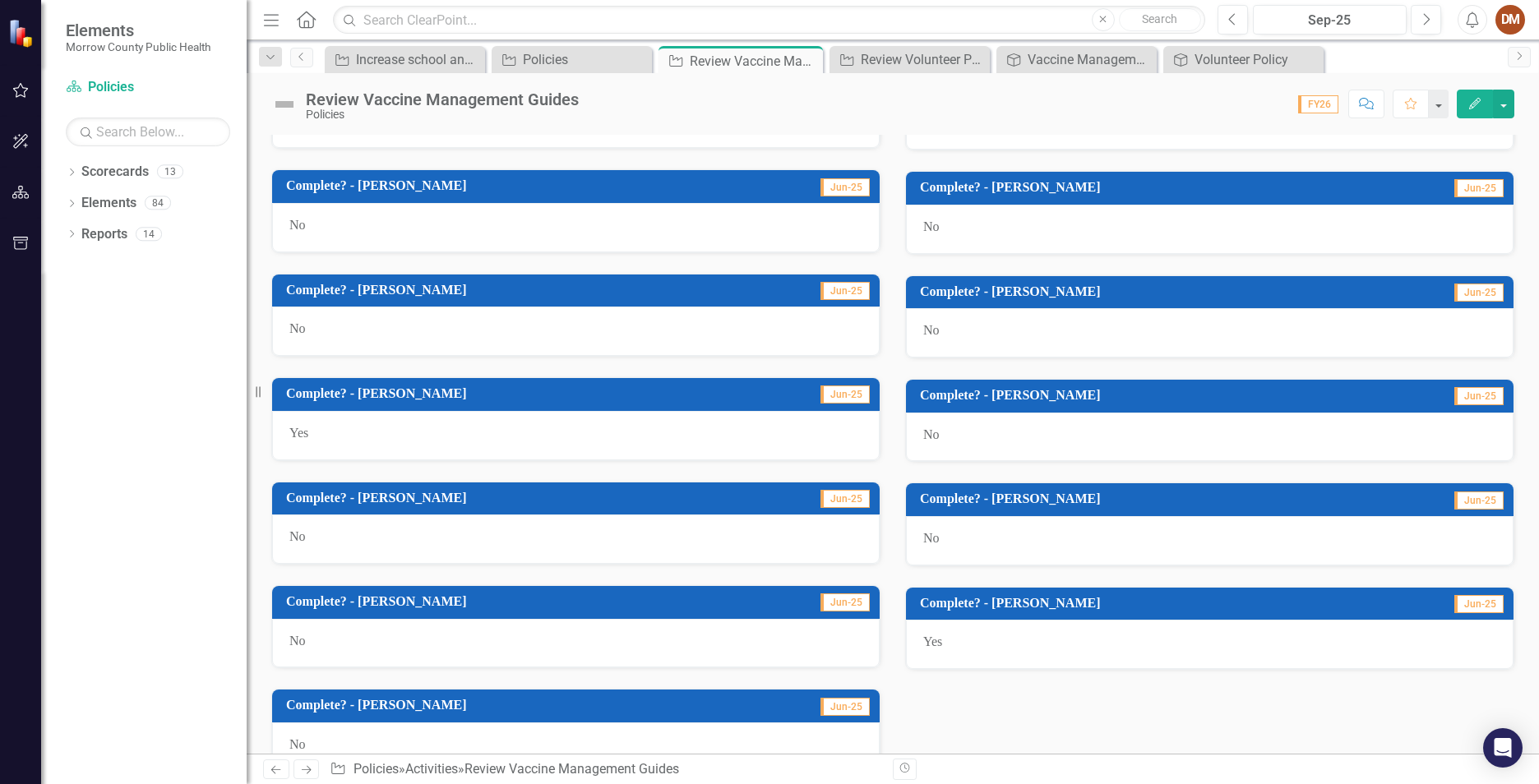
scroll to position [905, 0]
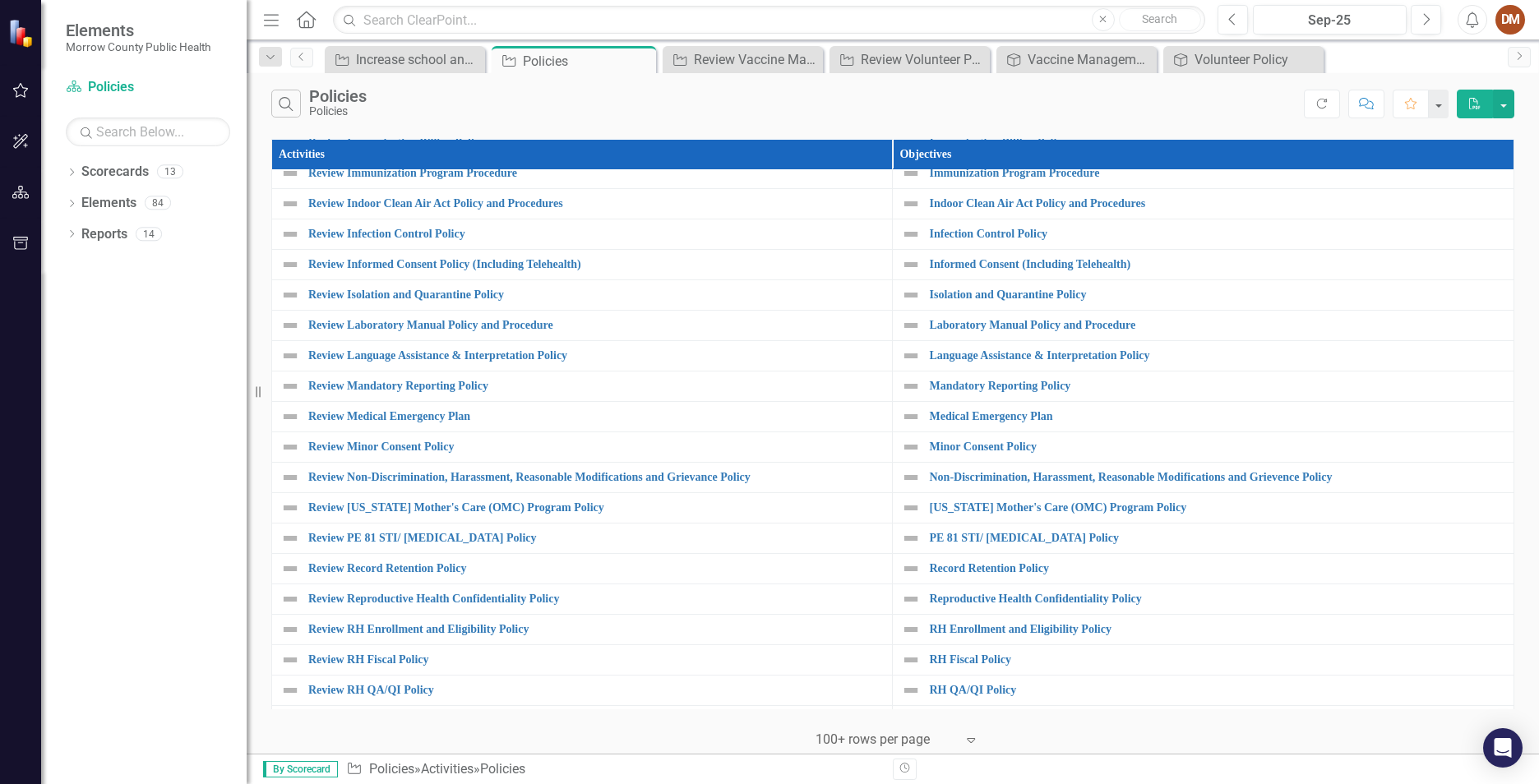
scroll to position [745, 0]
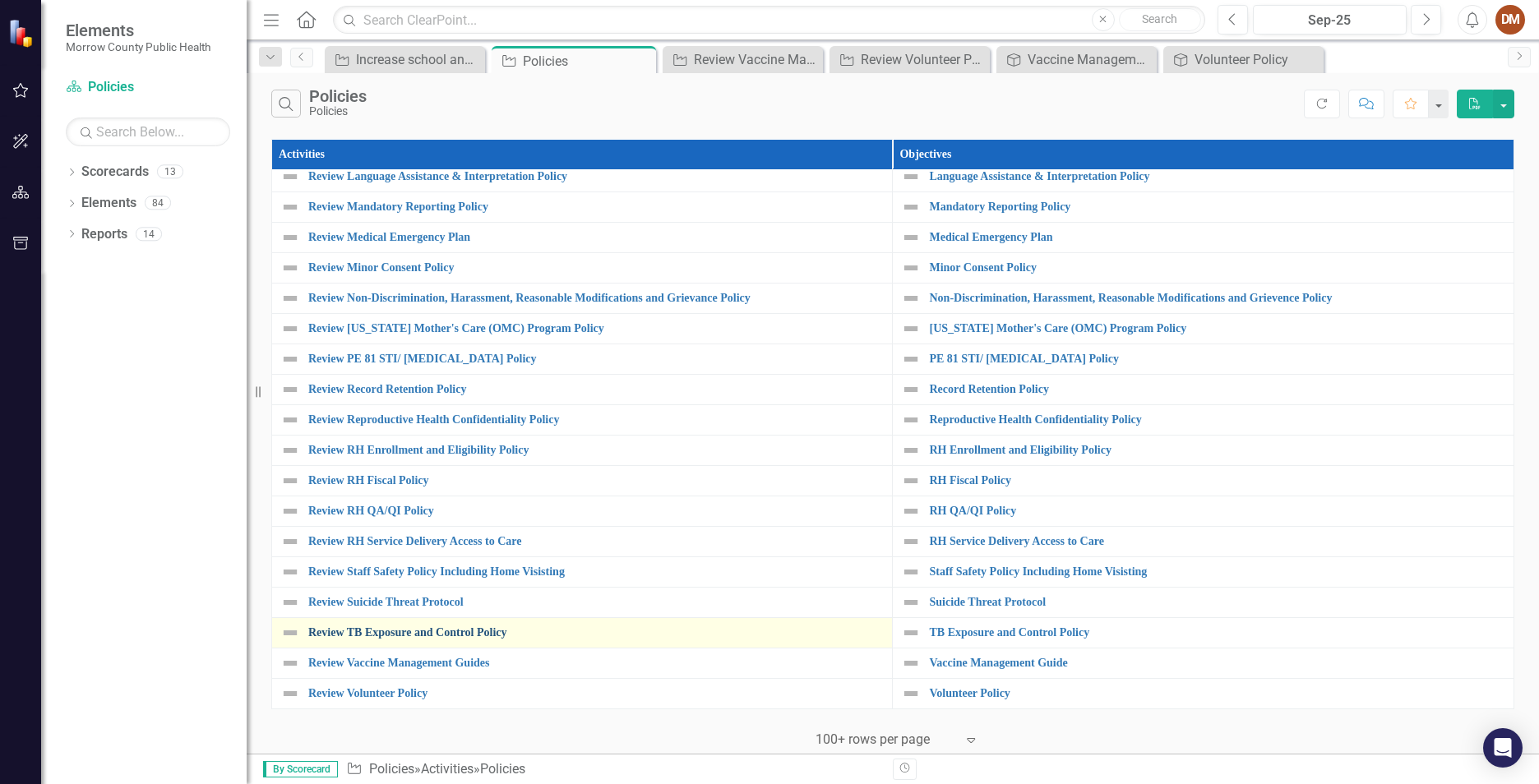
click at [438, 632] on link "Review TB Exposure and Control Policy" at bounding box center [596, 632] width 575 height 12
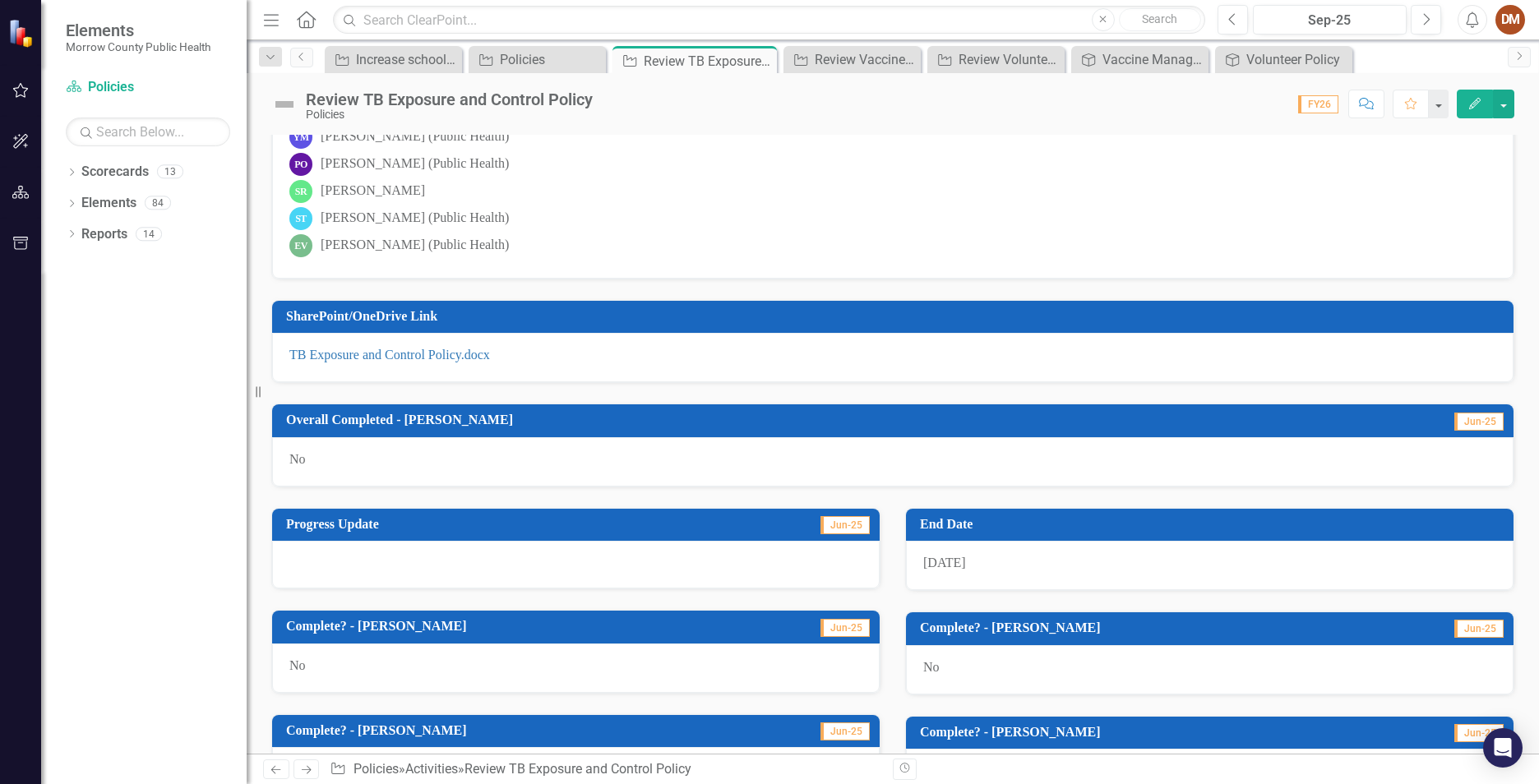
scroll to position [411, 0]
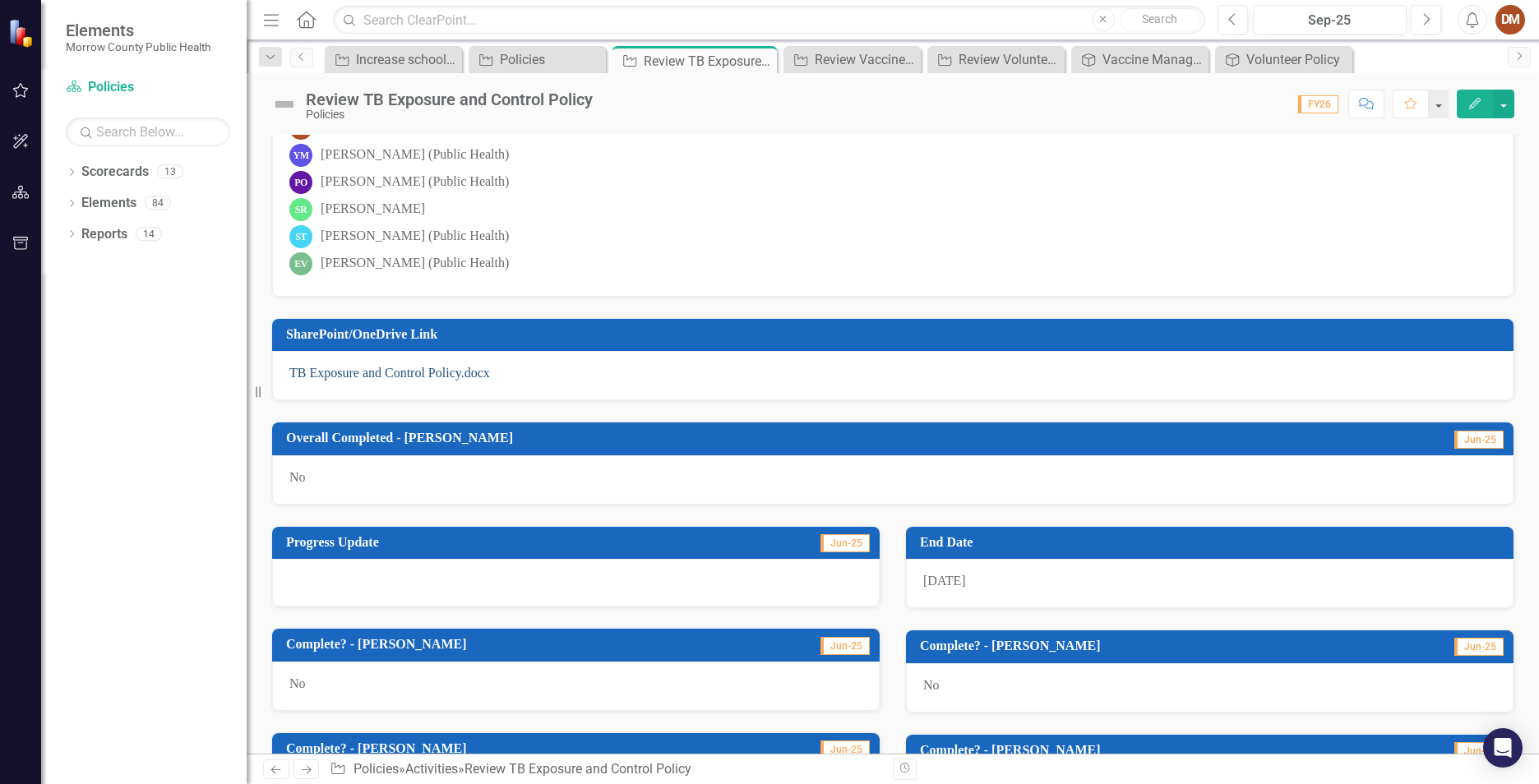
click at [425, 377] on link "TB Exposure and Control Policy.docx" at bounding box center [389, 372] width 200 height 14
